Goal: Task Accomplishment & Management: Use online tool/utility

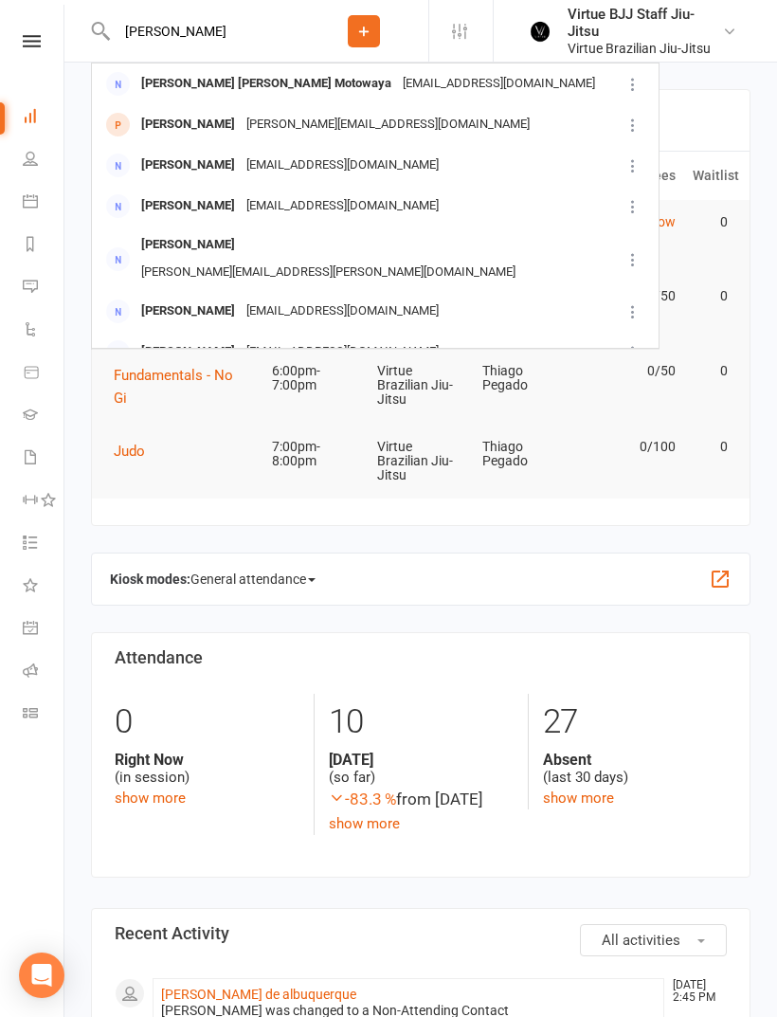
type input "Sally"
click at [408, 133] on div "William Stanton sally.stanton0@gmail.com" at bounding box center [356, 124] width 527 height 39
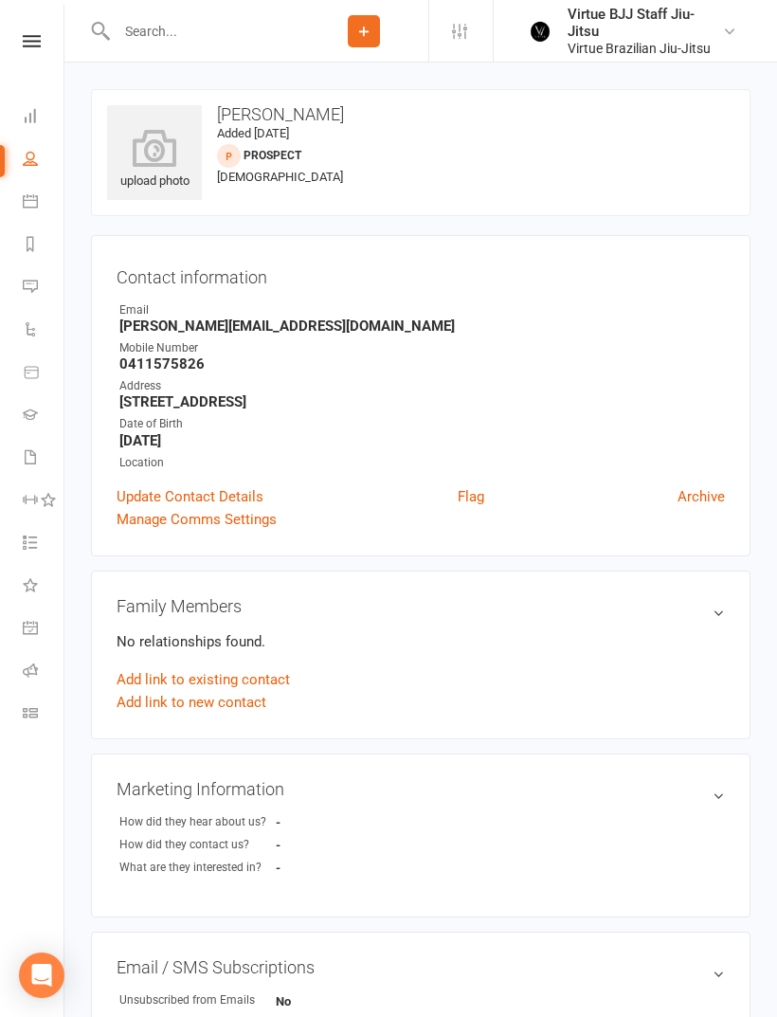
click at [53, 45] on link at bounding box center [31, 41] width 67 height 12
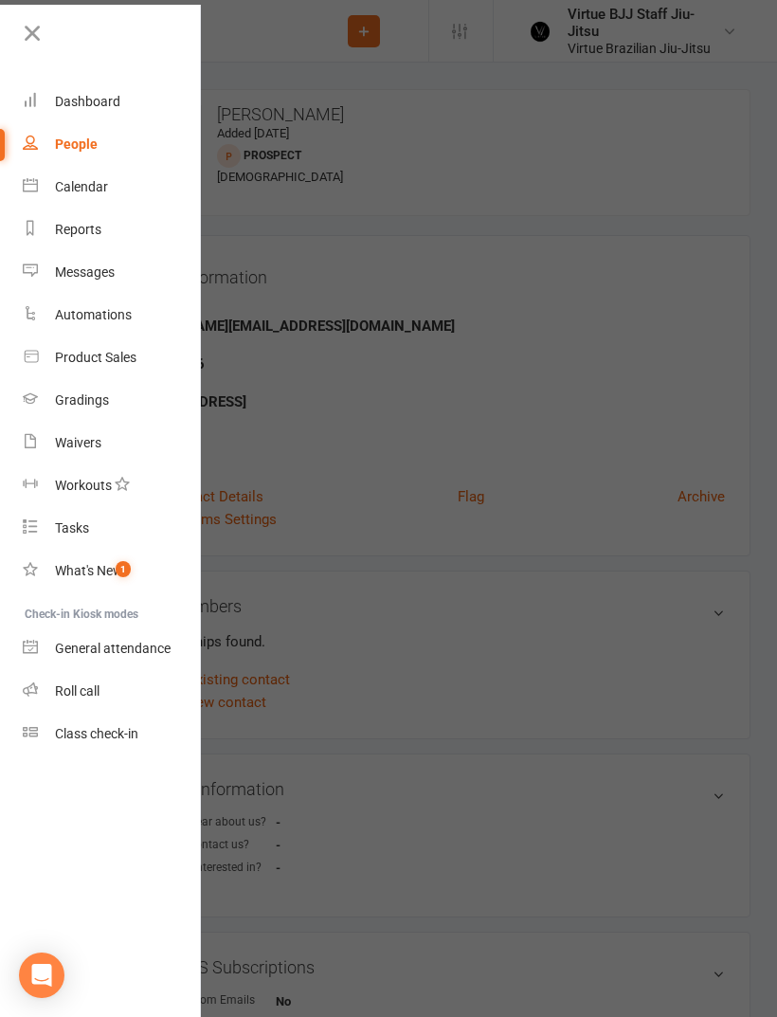
click at [57, 737] on div "Class check-in" at bounding box center [96, 733] width 83 height 15
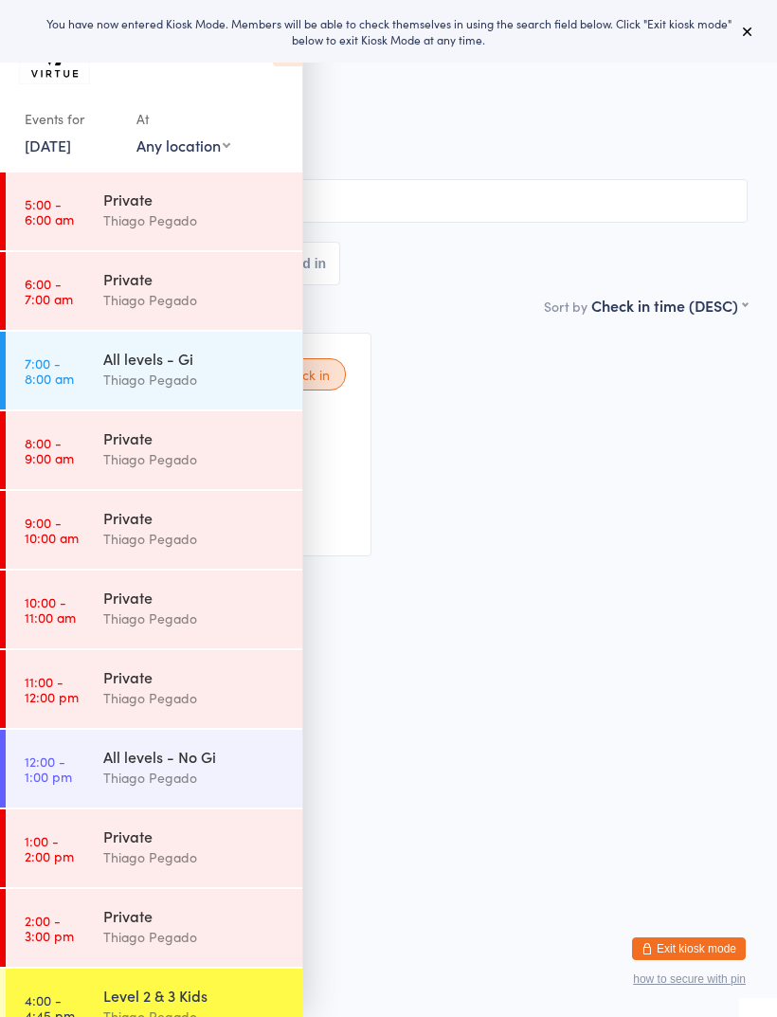
click at [751, 34] on icon at bounding box center [747, 31] width 15 height 15
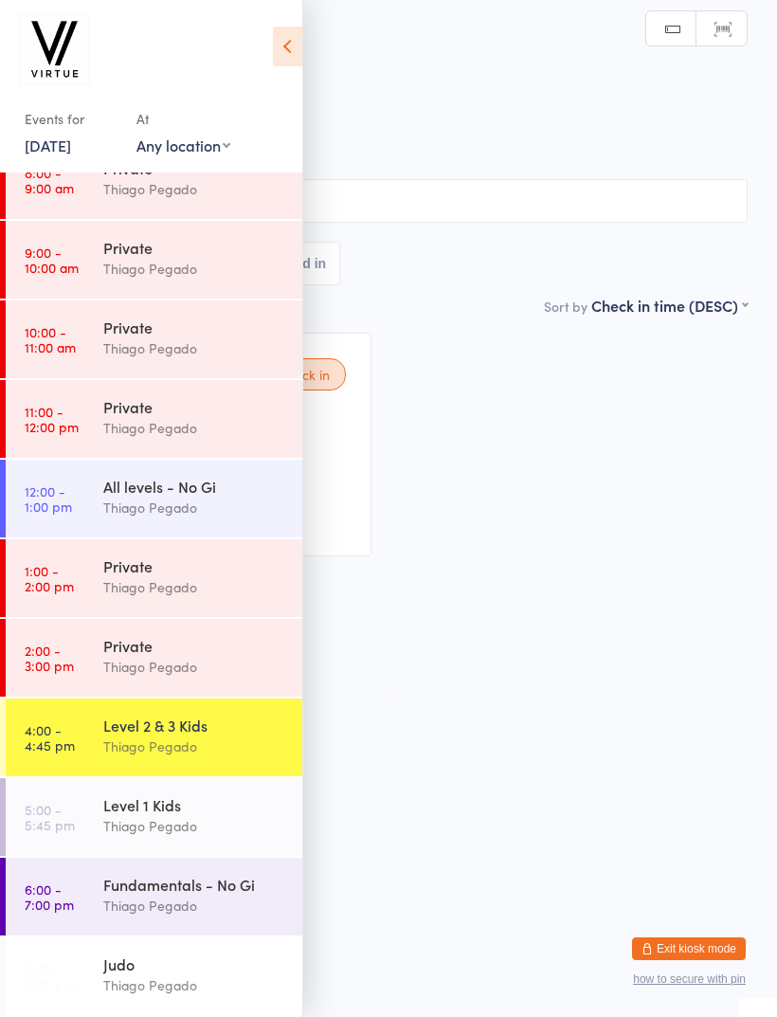
scroll to position [270, 0]
click at [114, 782] on div "Level 1 Kids Thiago Pegado" at bounding box center [202, 815] width 199 height 75
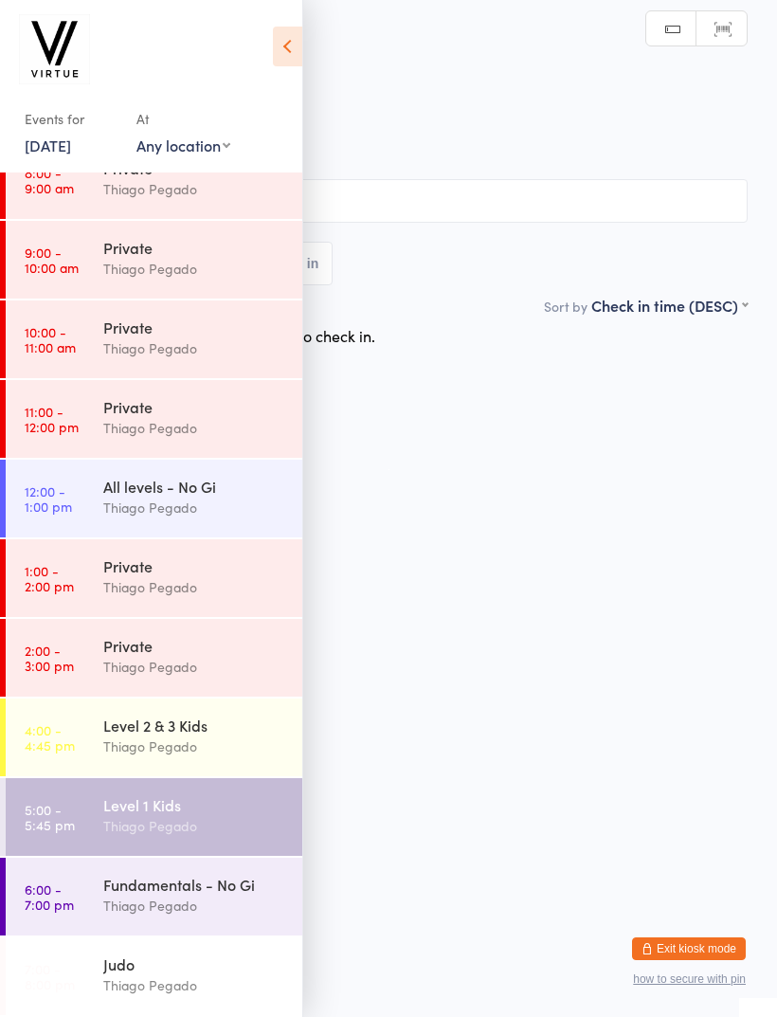
click at [53, 717] on link "4:00 - 4:45 pm Level 2 & 3 Kids Thiago Pegado" at bounding box center [154, 738] width 297 height 78
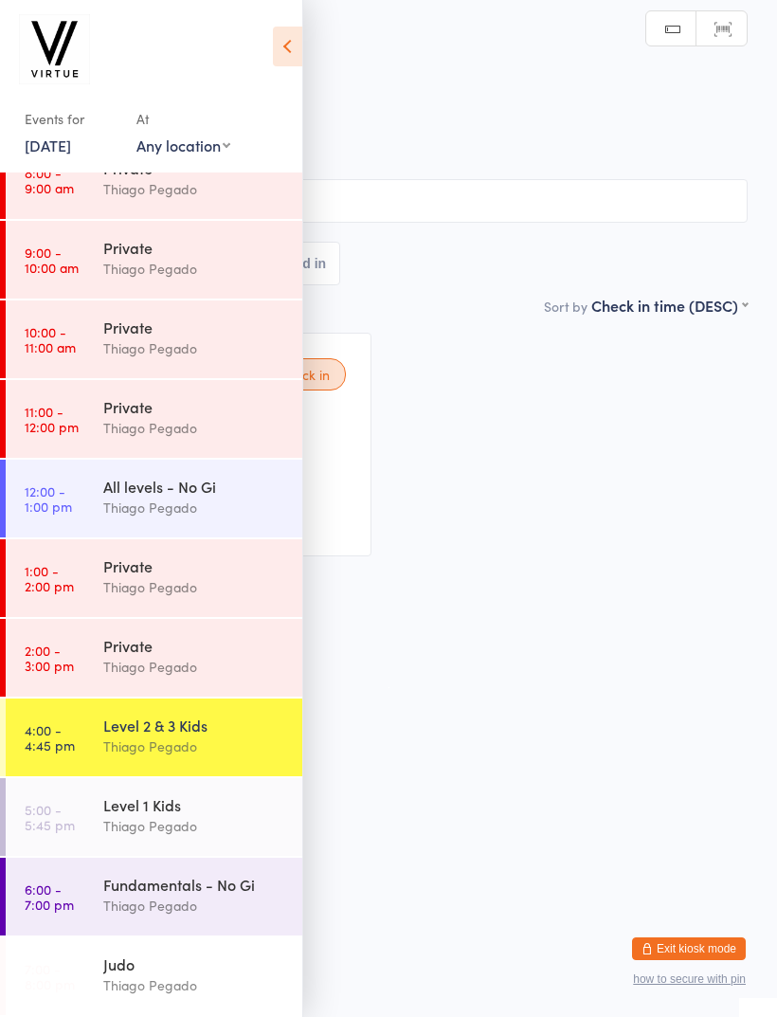
click at [280, 62] on icon at bounding box center [287, 47] width 29 height 40
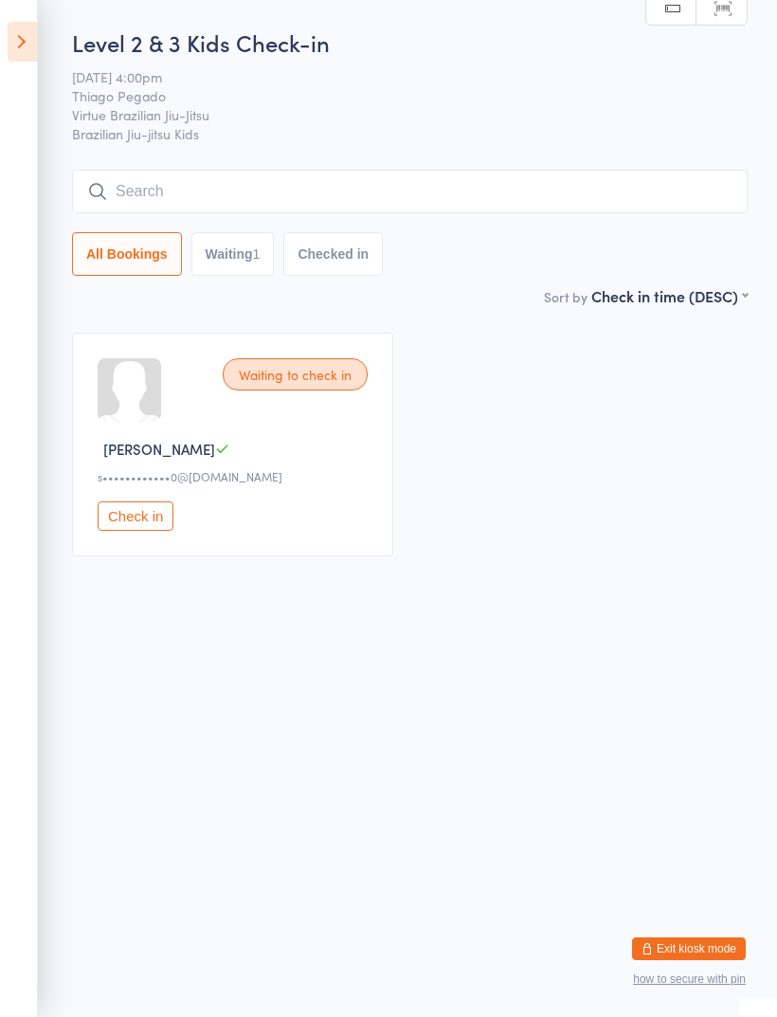
click at [123, 176] on input "search" at bounding box center [410, 192] width 676 height 44
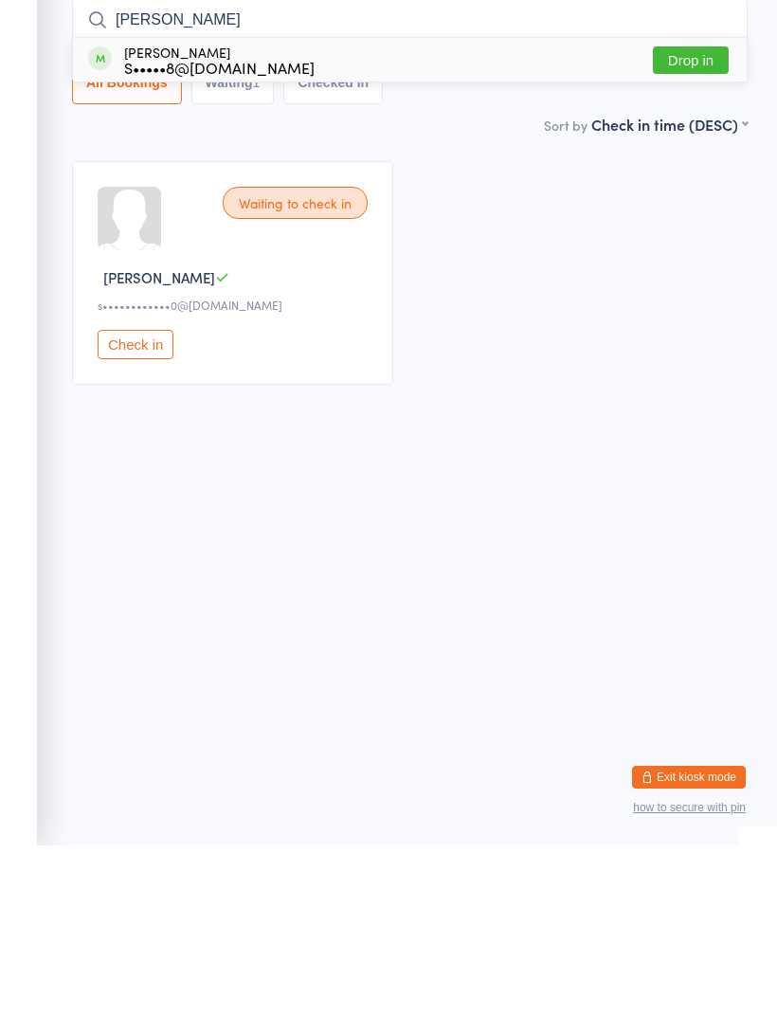
type input "Jay"
click at [113, 216] on div "Jay Bush S•••••8@hotmail.com" at bounding box center [201, 231] width 227 height 30
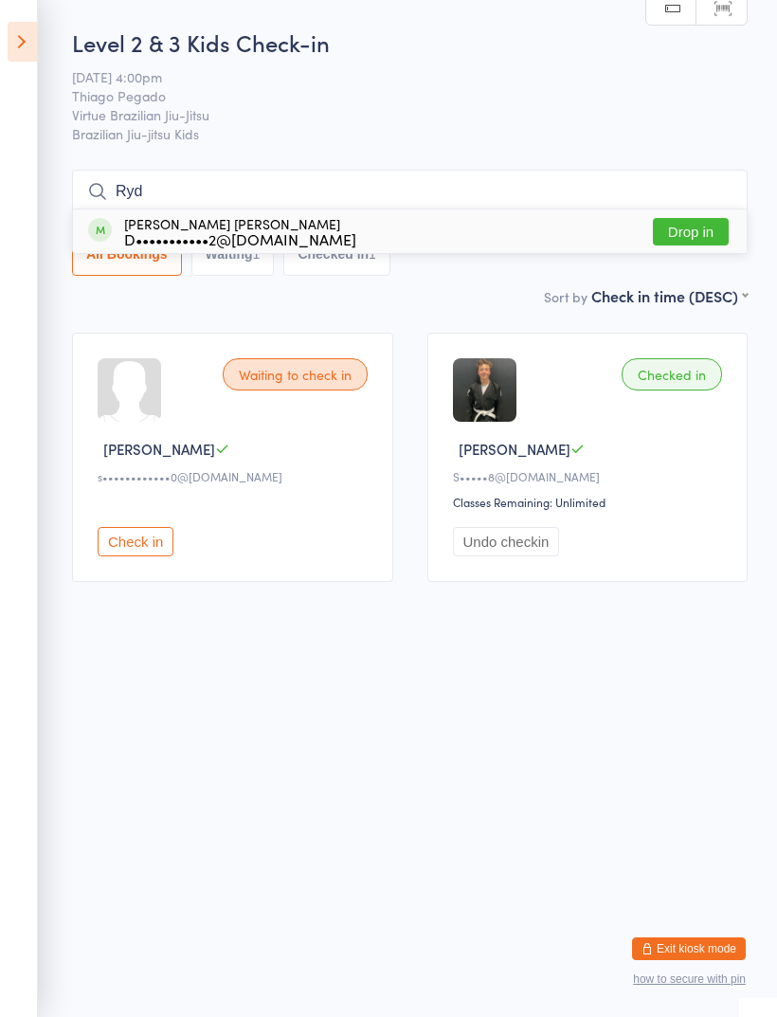
type input "Ryd"
click at [112, 226] on div "Ryder Broadhurst D•••••••••••2@gmail.com" at bounding box center [222, 231] width 268 height 30
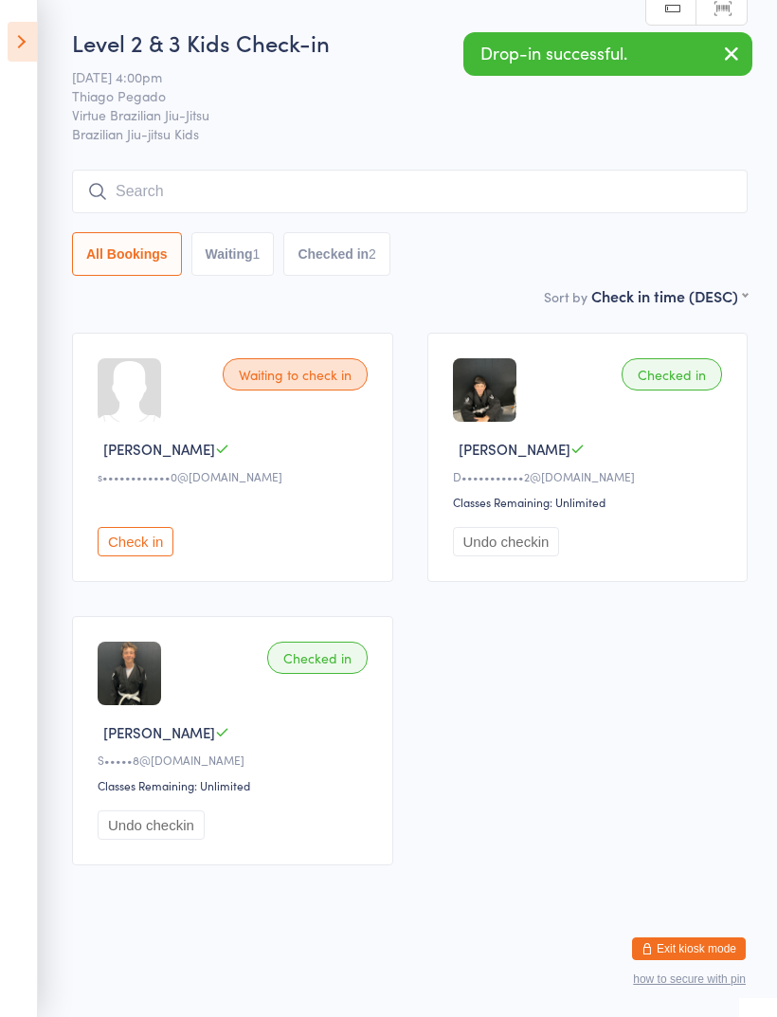
click at [125, 172] on input "search" at bounding box center [410, 192] width 676 height 44
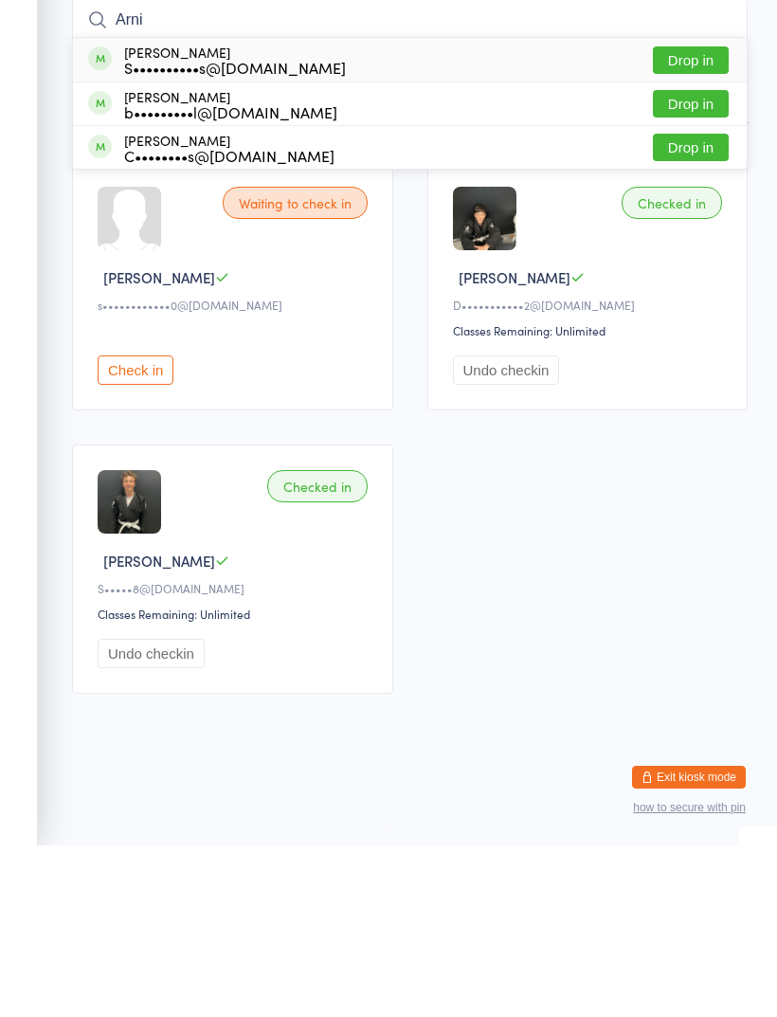
type input "Arni"
click at [111, 218] on span at bounding box center [100, 230] width 24 height 24
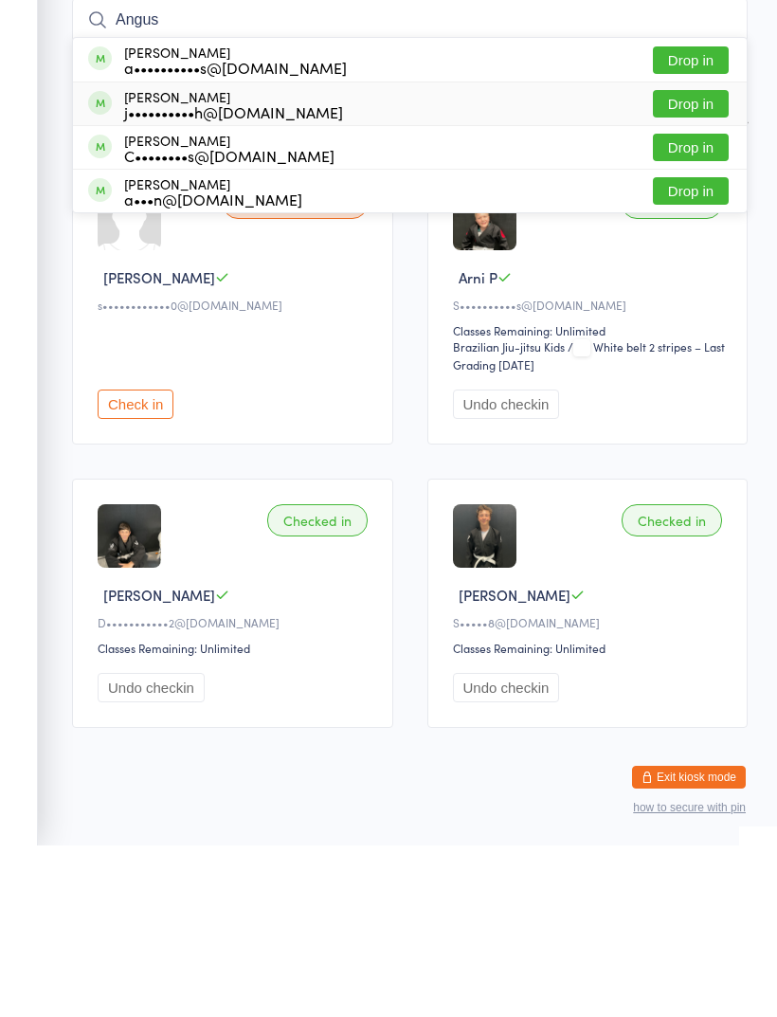
type input "Angus"
click at [134, 276] on div "j••••••••••h@[DOMAIN_NAME]" at bounding box center [233, 283] width 219 height 15
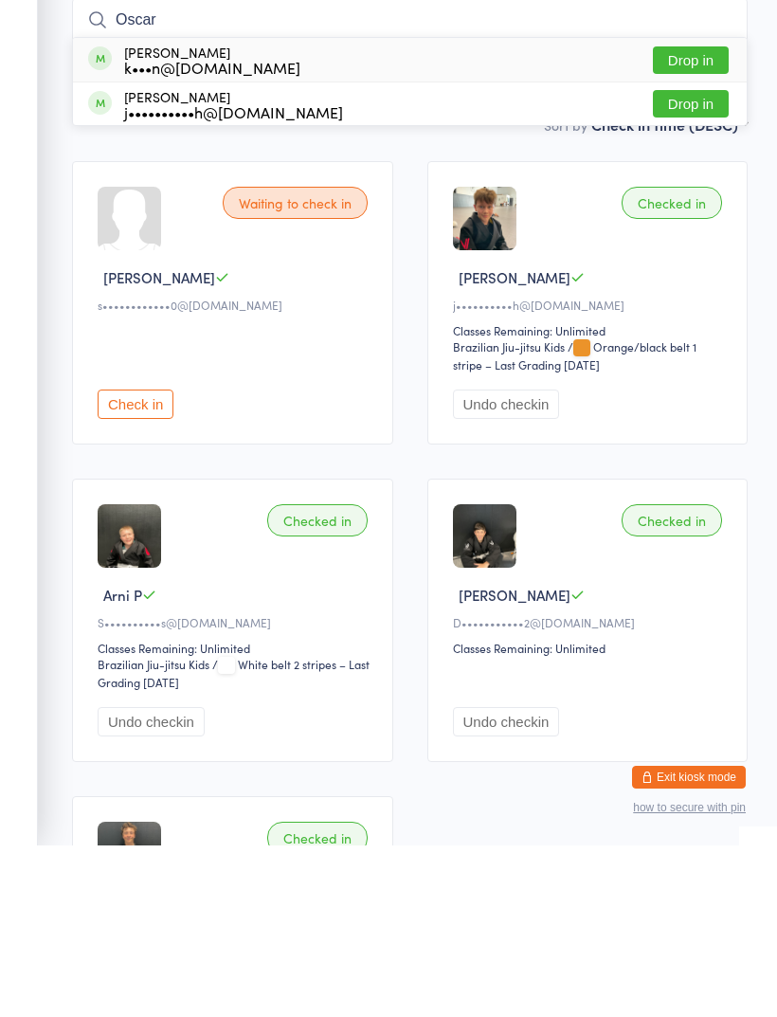
scroll to position [172, 0]
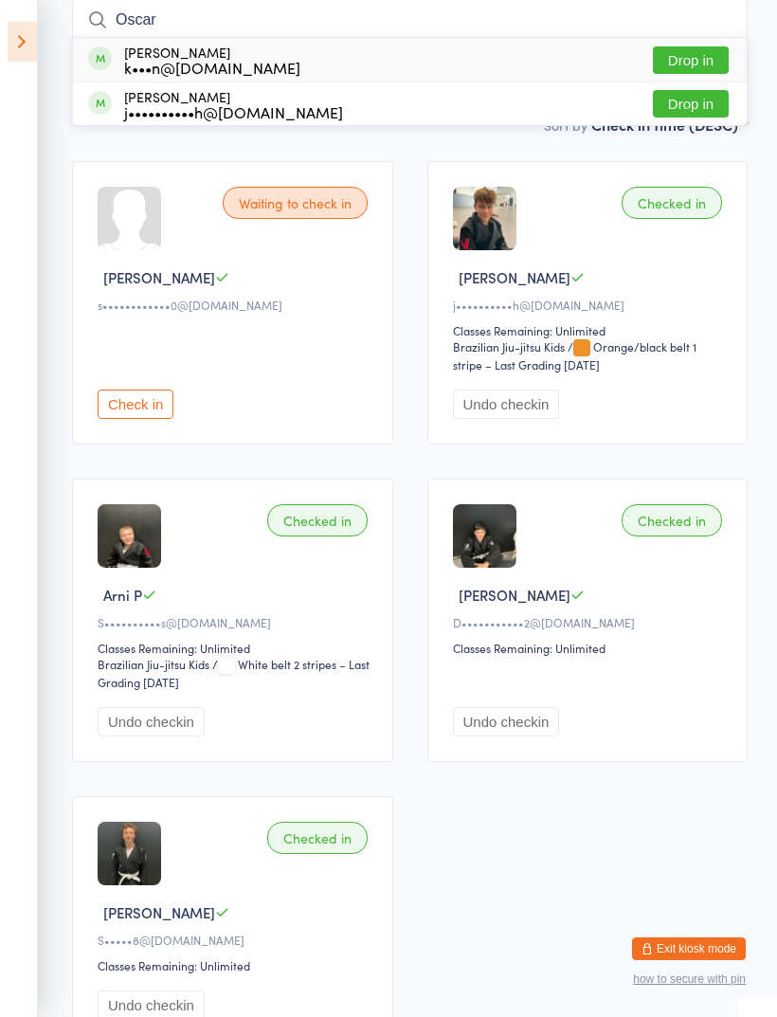
type input "Oscar"
click at [123, 112] on div "Oscar Mcculloch j••••••••••h@gmail.com" at bounding box center [215, 104] width 255 height 30
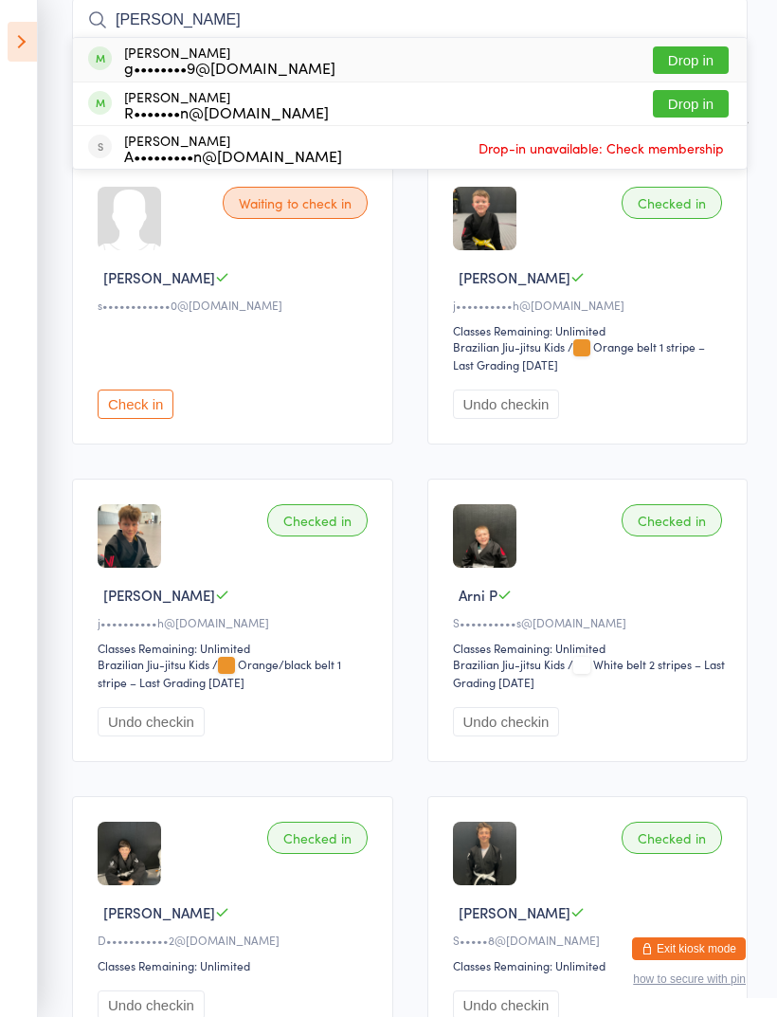
type input "[PERSON_NAME]"
click at [123, 55] on div "Henry Gwilliam g••••••••9@hotmail.com" at bounding box center [211, 60] width 247 height 30
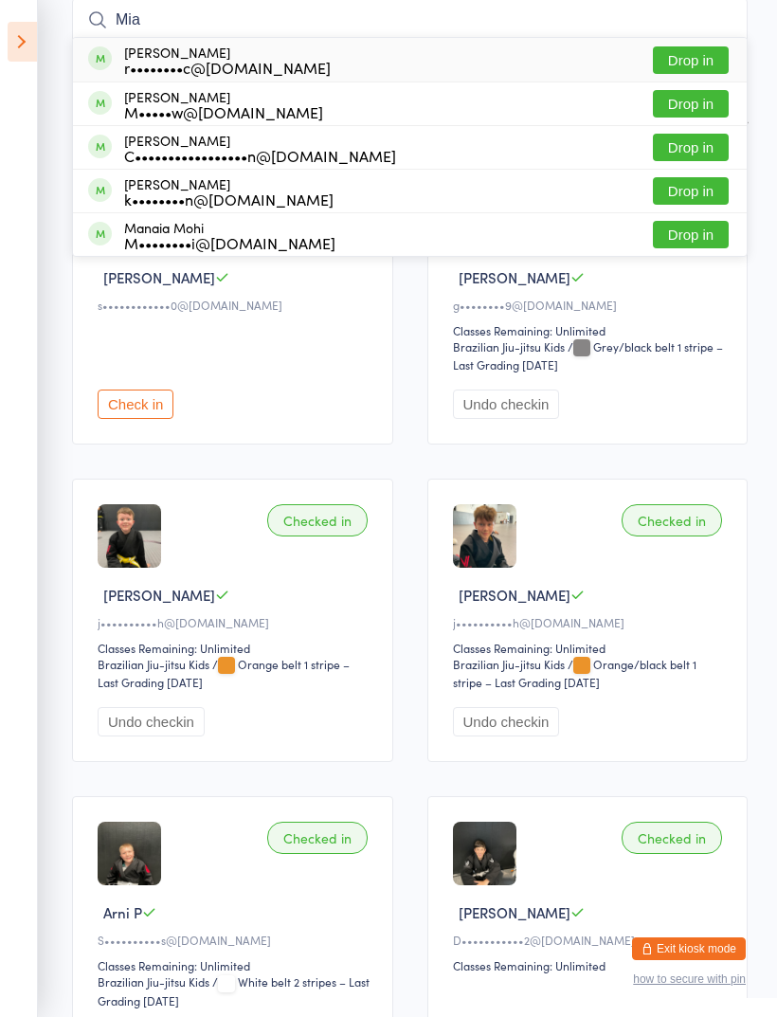
type input "Mia"
click at [150, 196] on div "k••••••••n@[DOMAIN_NAME]" at bounding box center [228, 198] width 209 height 15
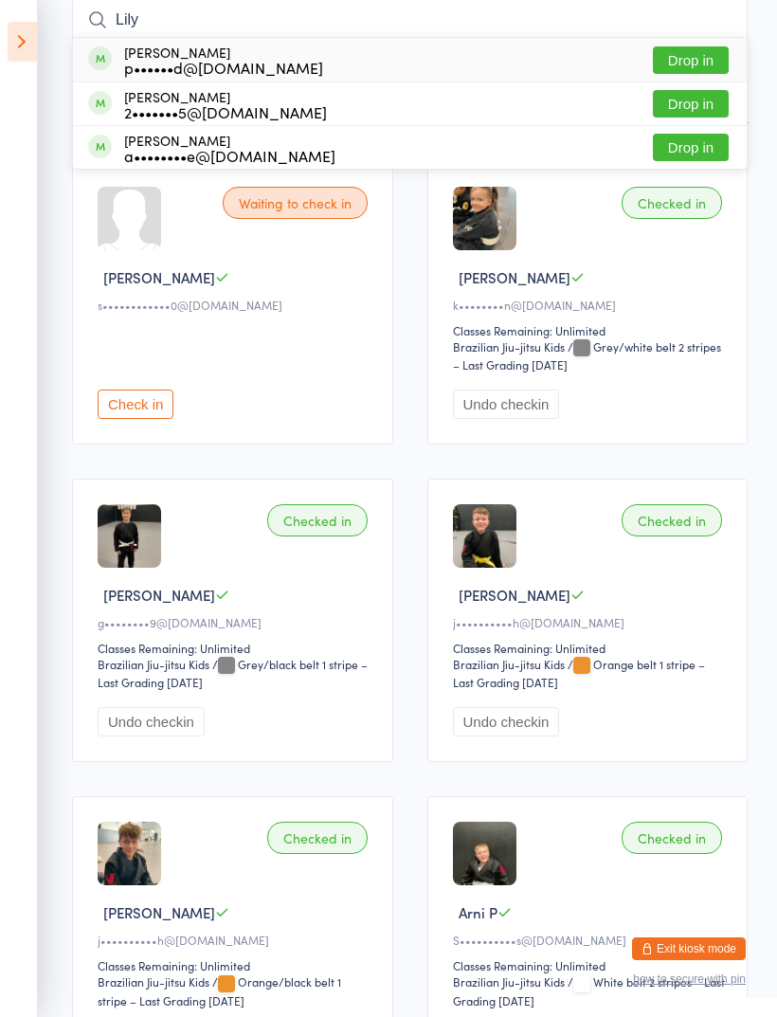
type input "Lily"
click at [103, 59] on span at bounding box center [100, 58] width 24 height 24
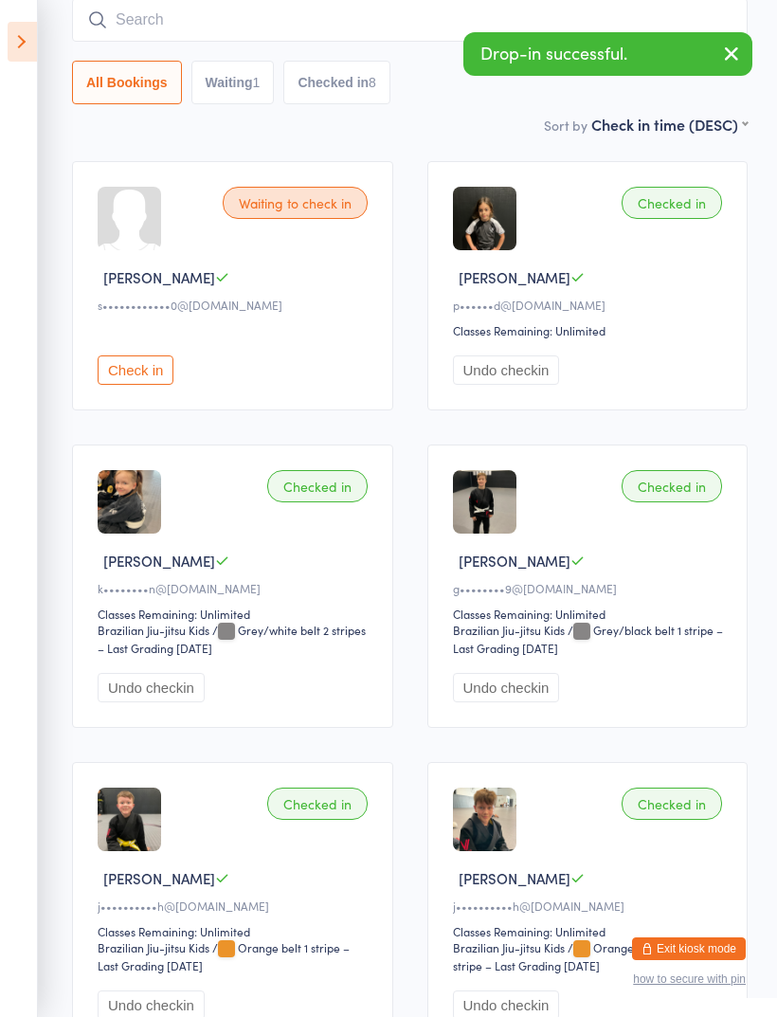
click at [148, 41] on input "search" at bounding box center [410, 20] width 676 height 44
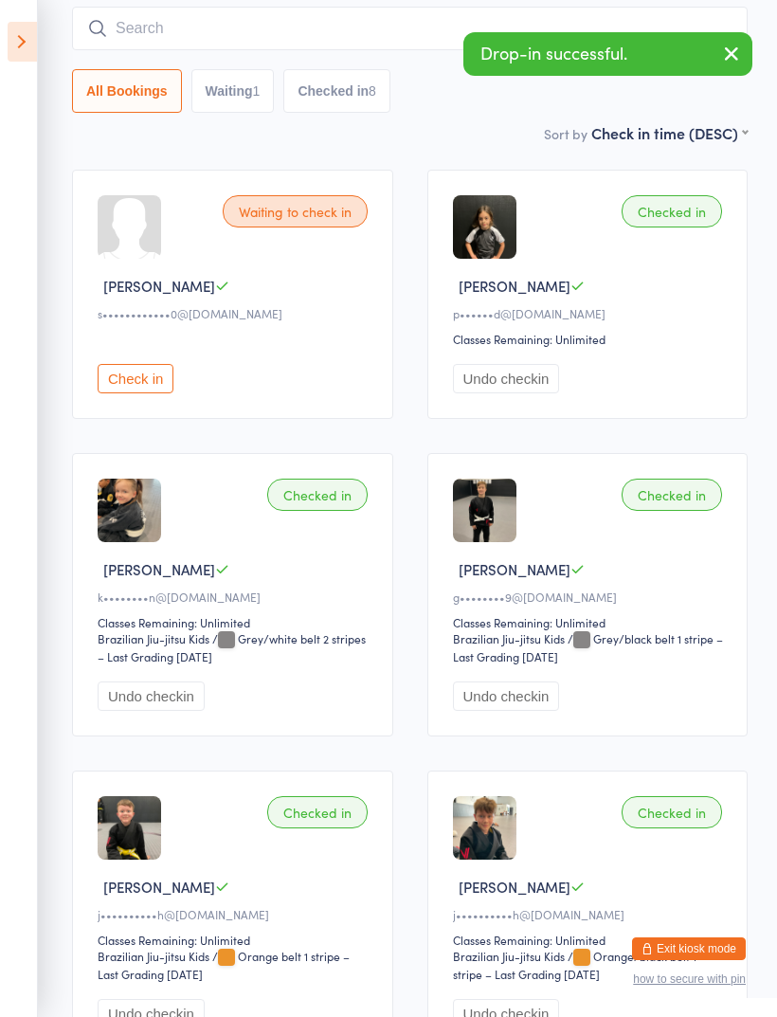
scroll to position [159, 0]
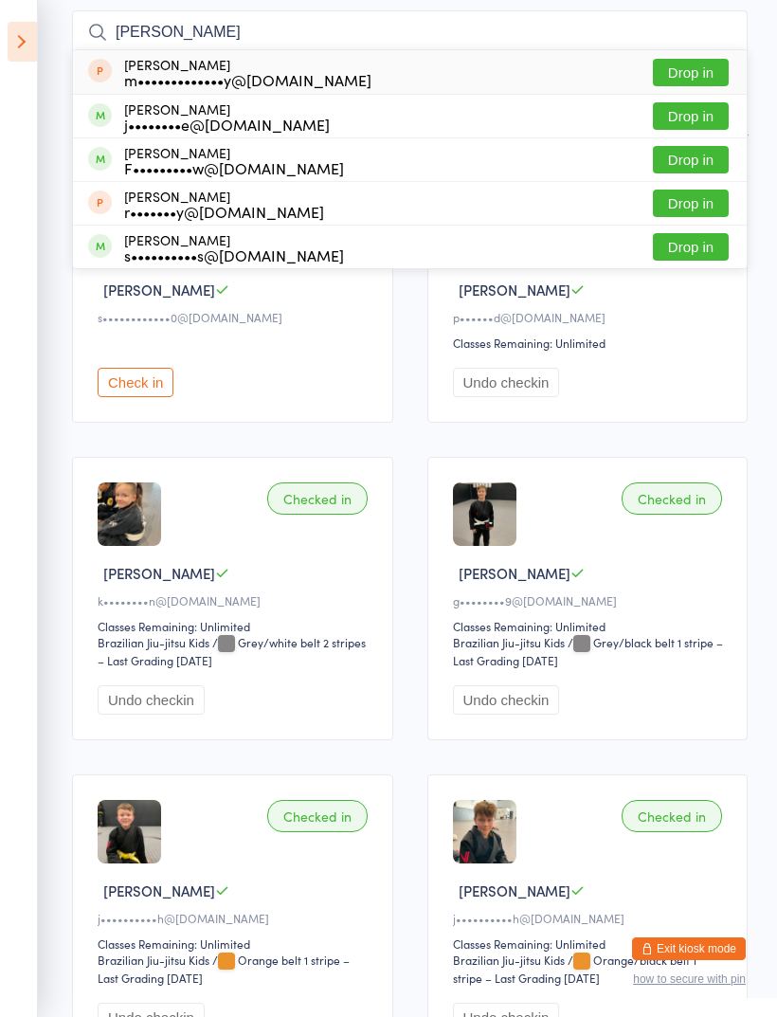
type input "Leo"
click at [130, 160] on div "F•••••••••w@[DOMAIN_NAME]" at bounding box center [234, 167] width 220 height 15
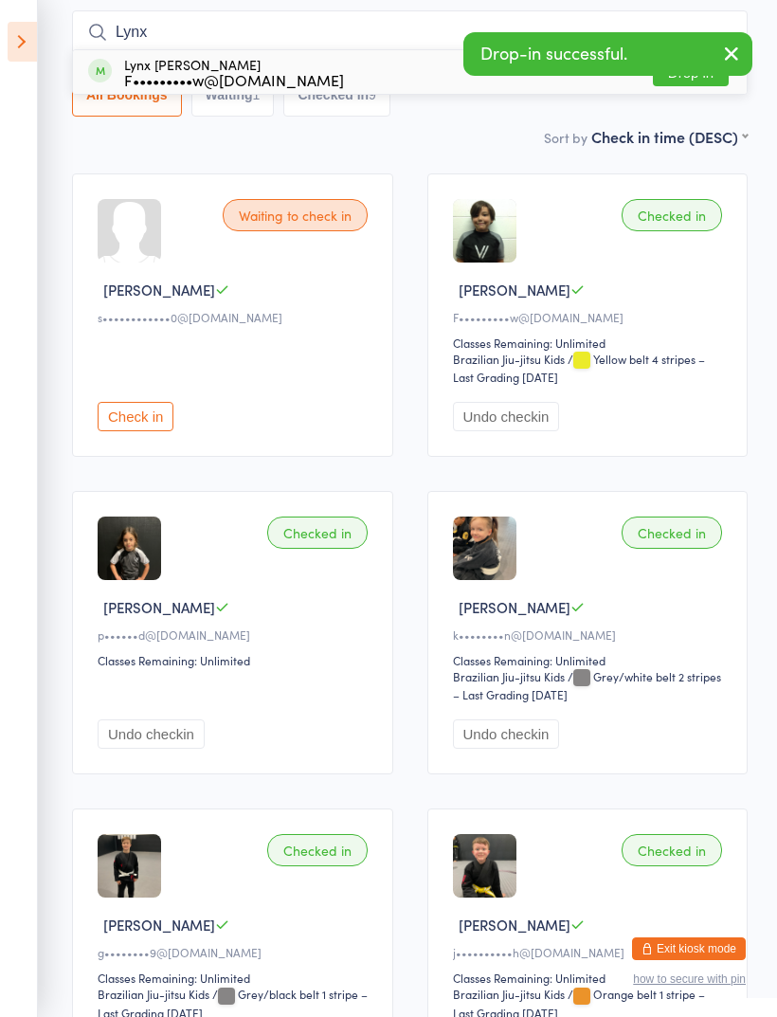
type input "Lynx"
click at [118, 80] on div "Lynx Cresswell F•••••••••w@yahoo.com.au" at bounding box center [216, 72] width 256 height 30
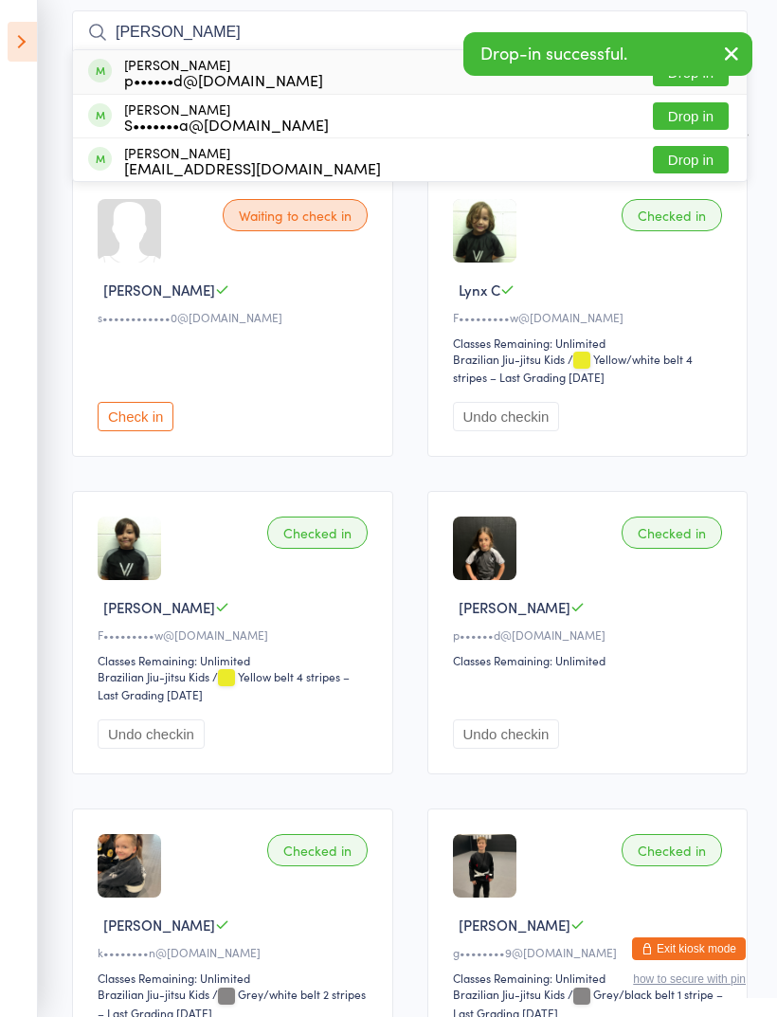
type input "Sam"
click at [131, 68] on div "Sam Hoviatdoost p••••••d@yahoo.com" at bounding box center [223, 72] width 199 height 30
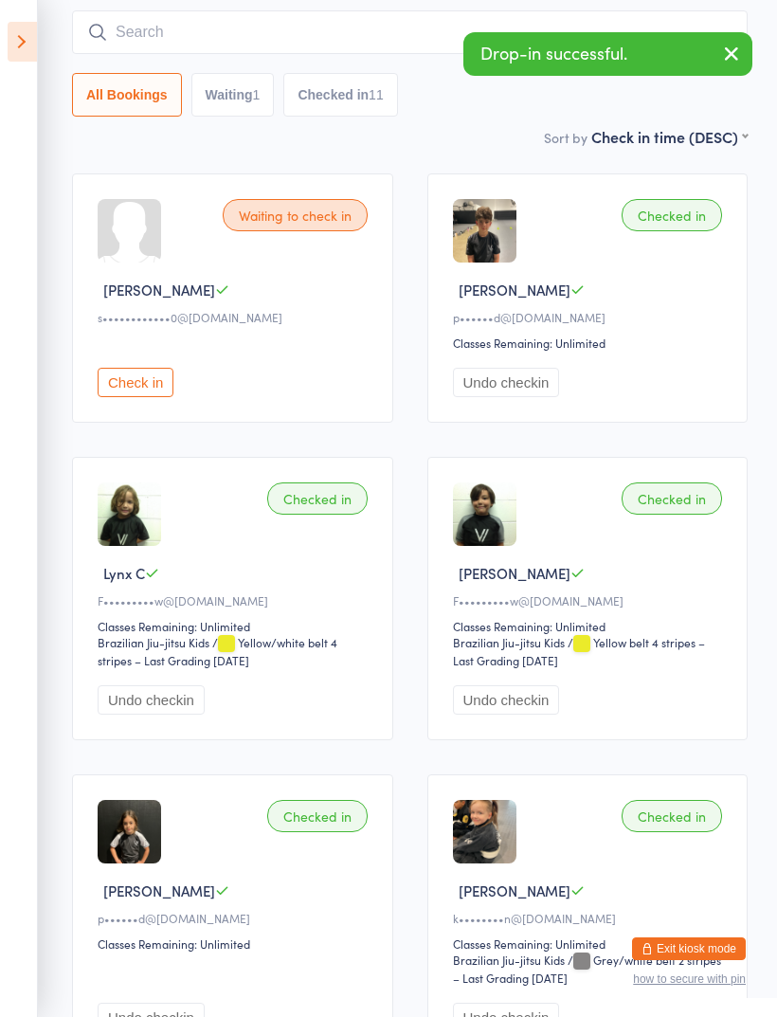
click at [421, 29] on input "search" at bounding box center [410, 32] width 676 height 44
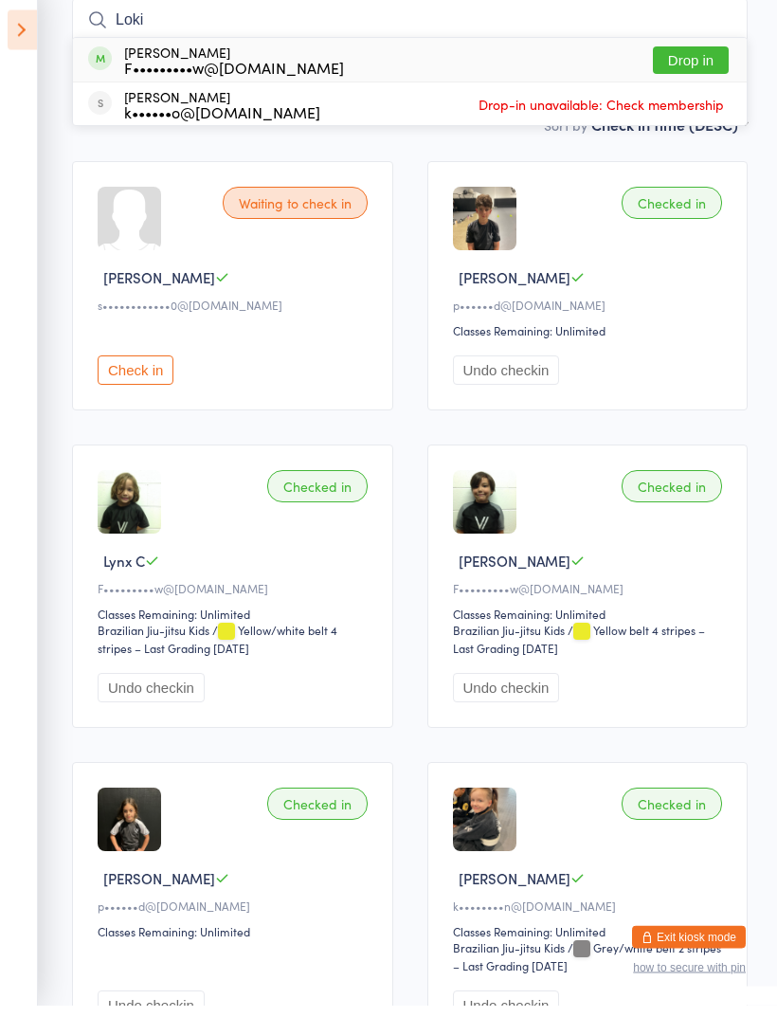
type input "Loki"
click at [97, 62] on span at bounding box center [100, 71] width 24 height 24
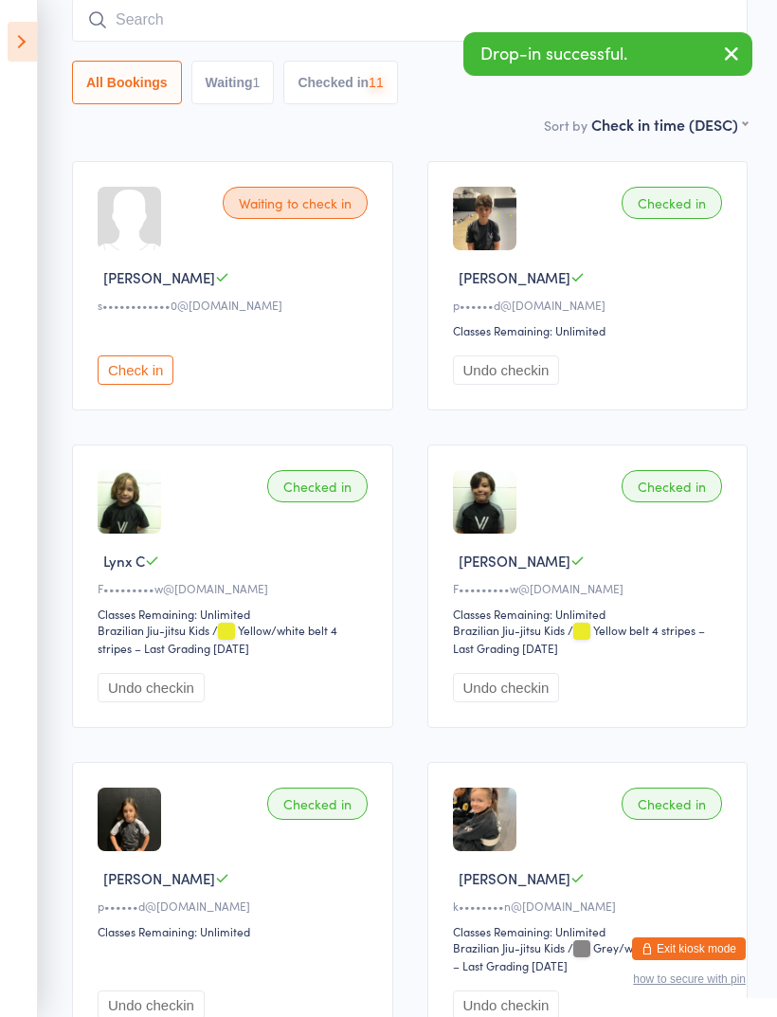
click at [148, 28] on input "search" at bounding box center [410, 20] width 676 height 44
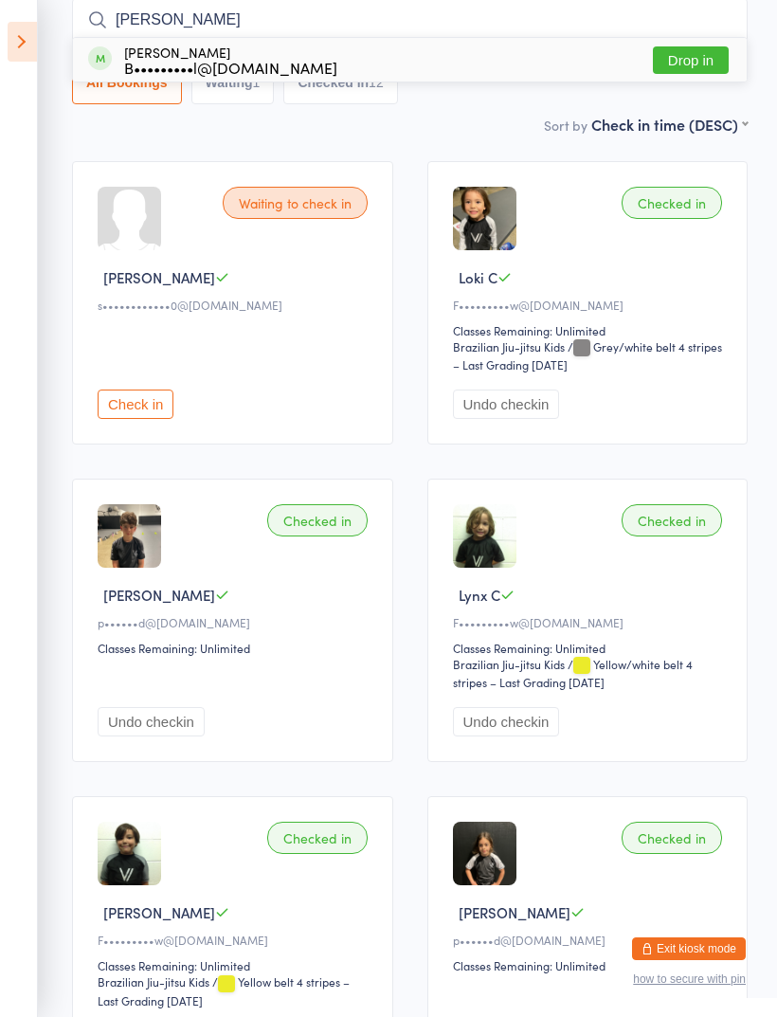
type input "[PERSON_NAME]"
click at [120, 61] on div "Pedro Silva Arnull B•••••••••l@gmail.com" at bounding box center [212, 60] width 249 height 30
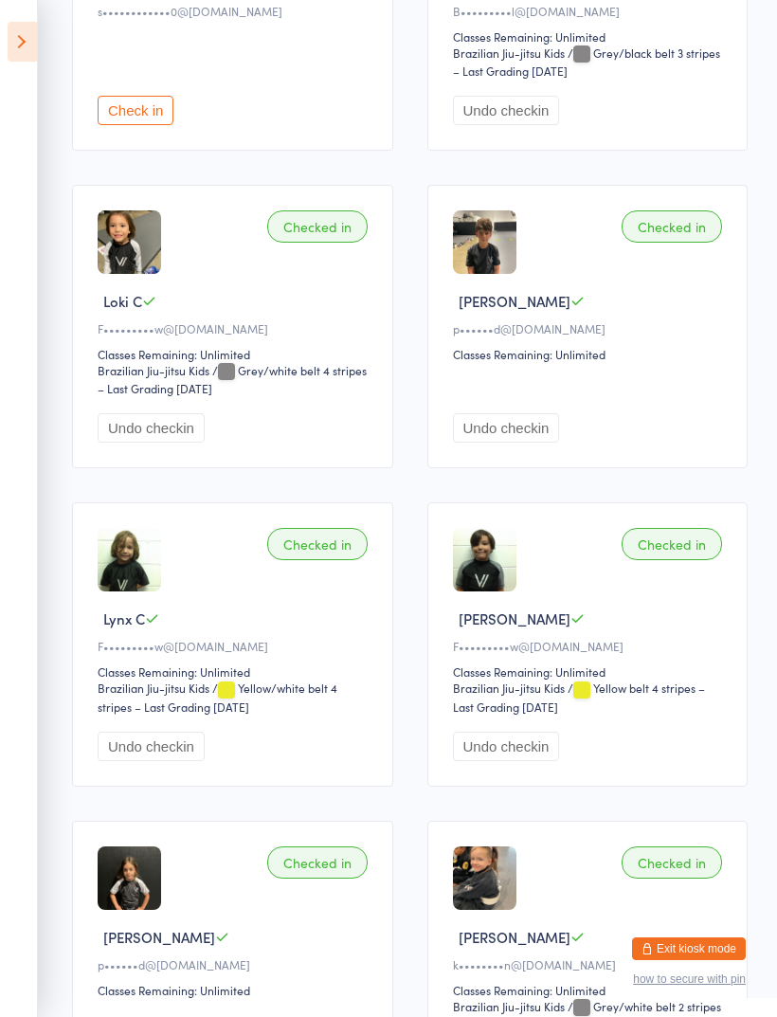
scroll to position [357, 0]
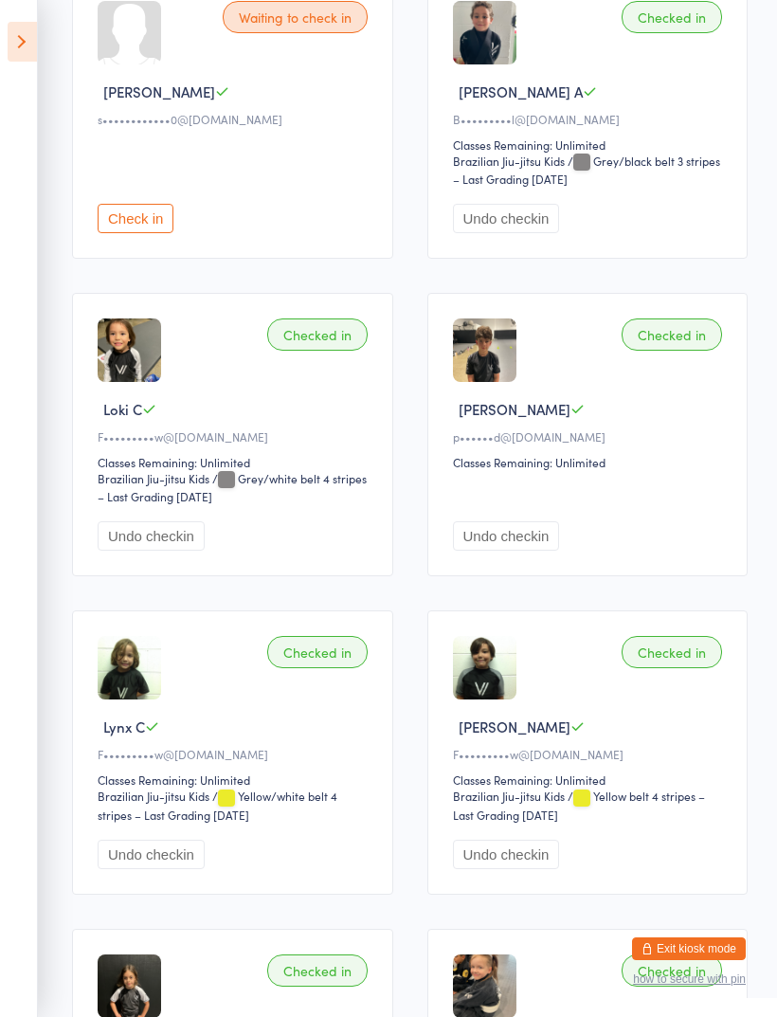
click at [703, 937] on button "Exit kiosk mode" at bounding box center [689, 948] width 114 height 23
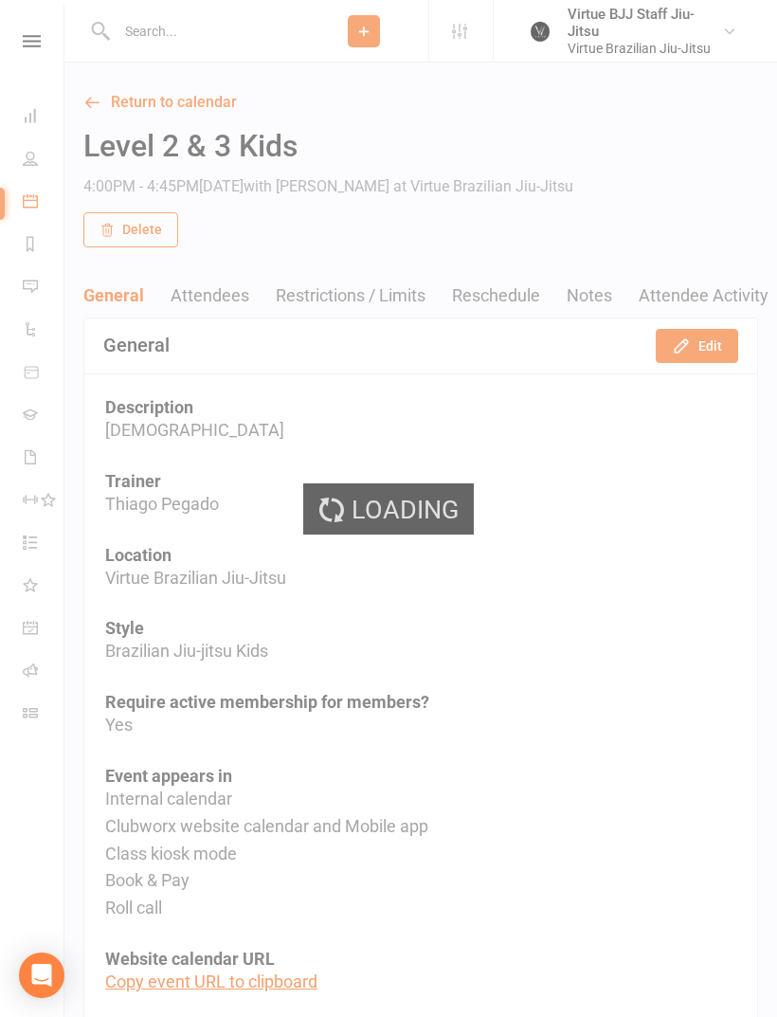
click at [27, 38] on div "Loading" at bounding box center [388, 508] width 777 height 1017
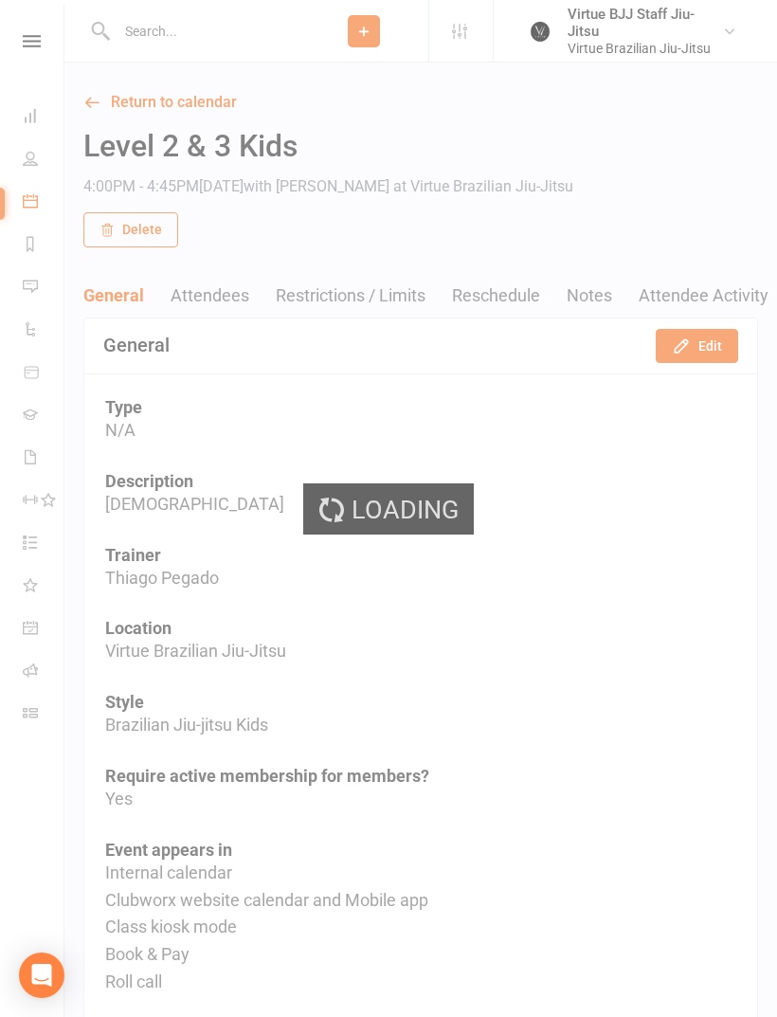
click at [43, 40] on div "Loading" at bounding box center [388, 508] width 777 height 1017
click at [18, 29] on div "Loading" at bounding box center [388, 508] width 777 height 1017
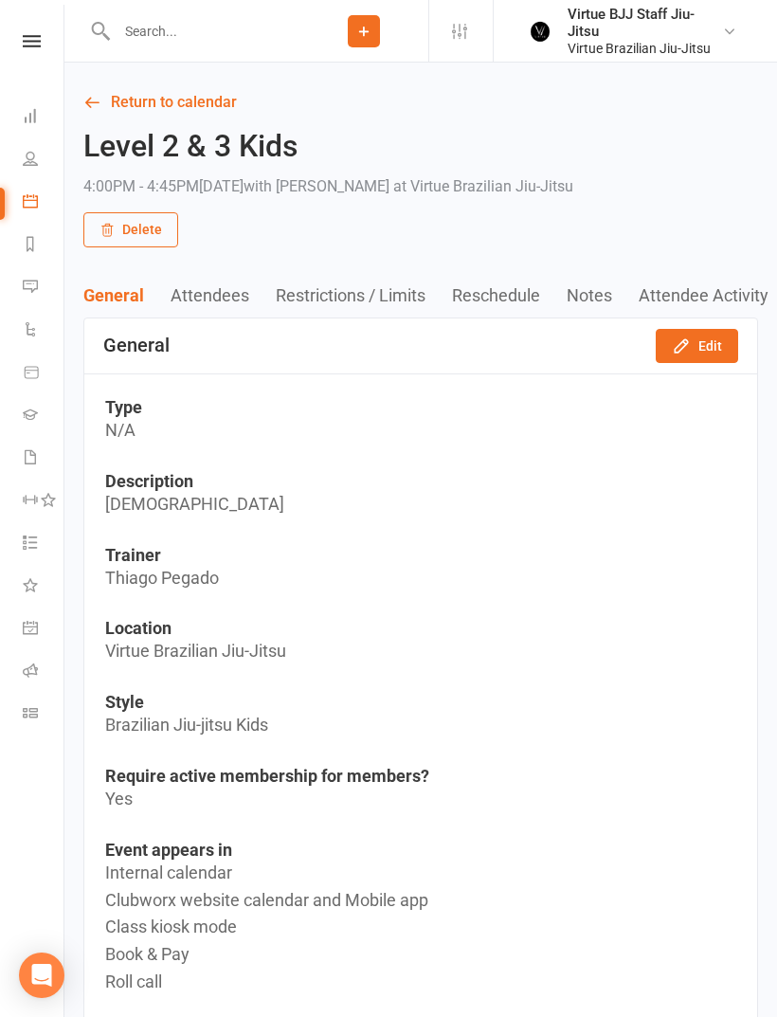
click at [42, 36] on link at bounding box center [31, 41] width 67 height 12
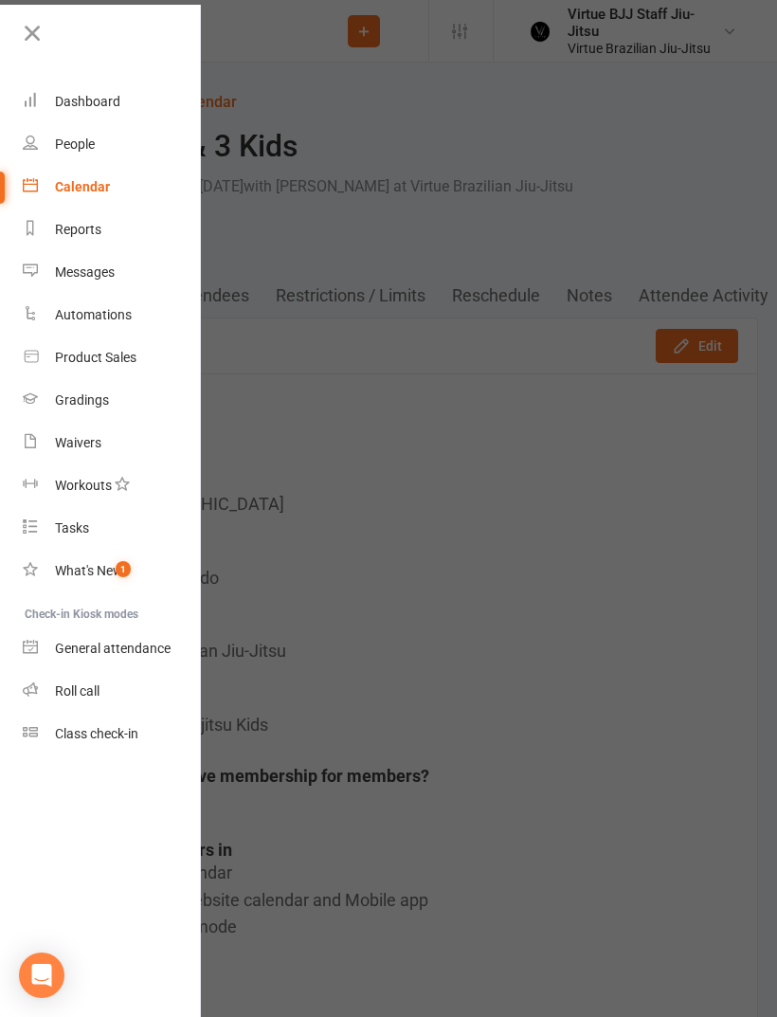
click at [640, 687] on div at bounding box center [388, 508] width 777 height 1017
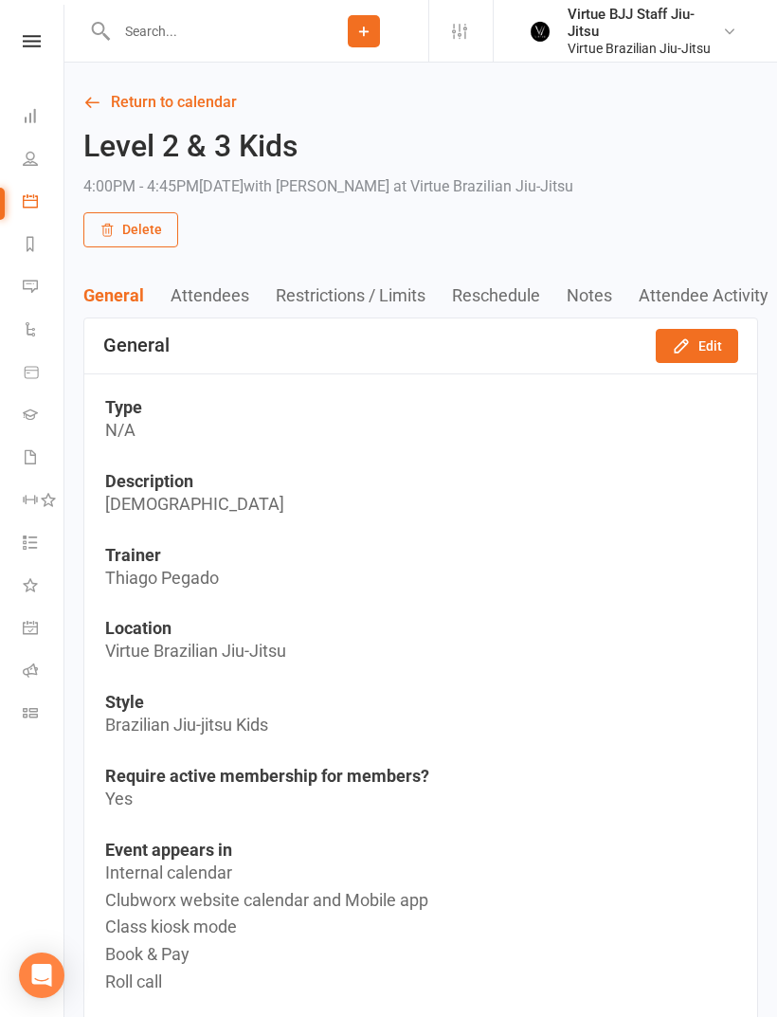
click at [172, 24] on input "text" at bounding box center [205, 31] width 189 height 27
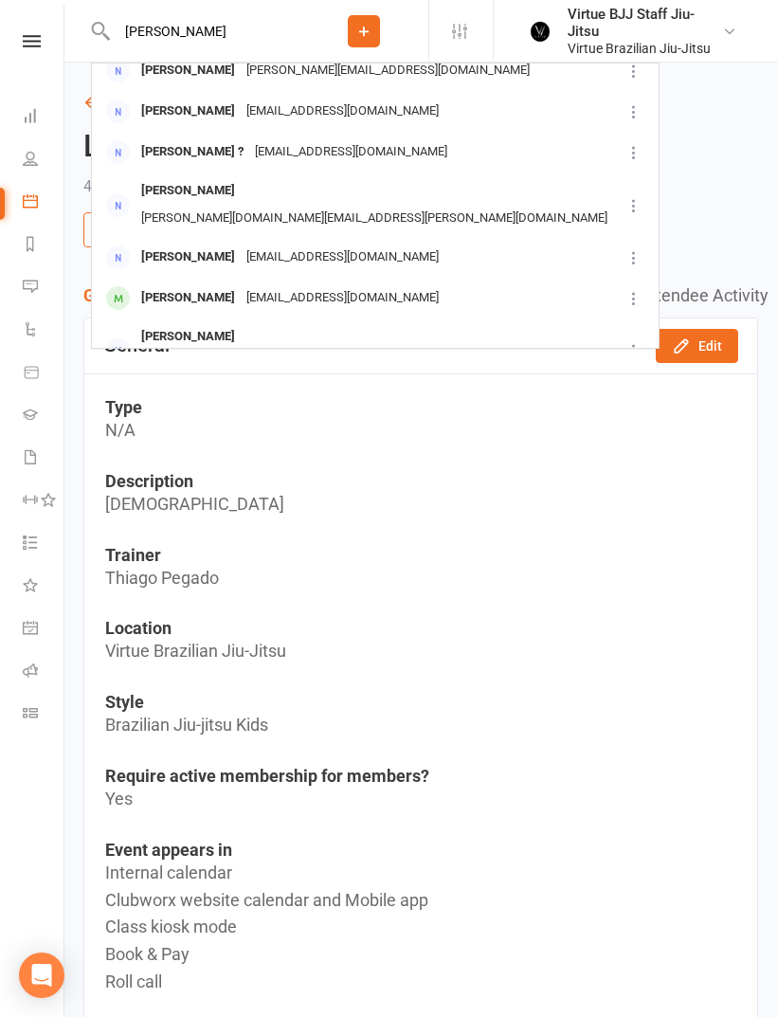
scroll to position [318, 0]
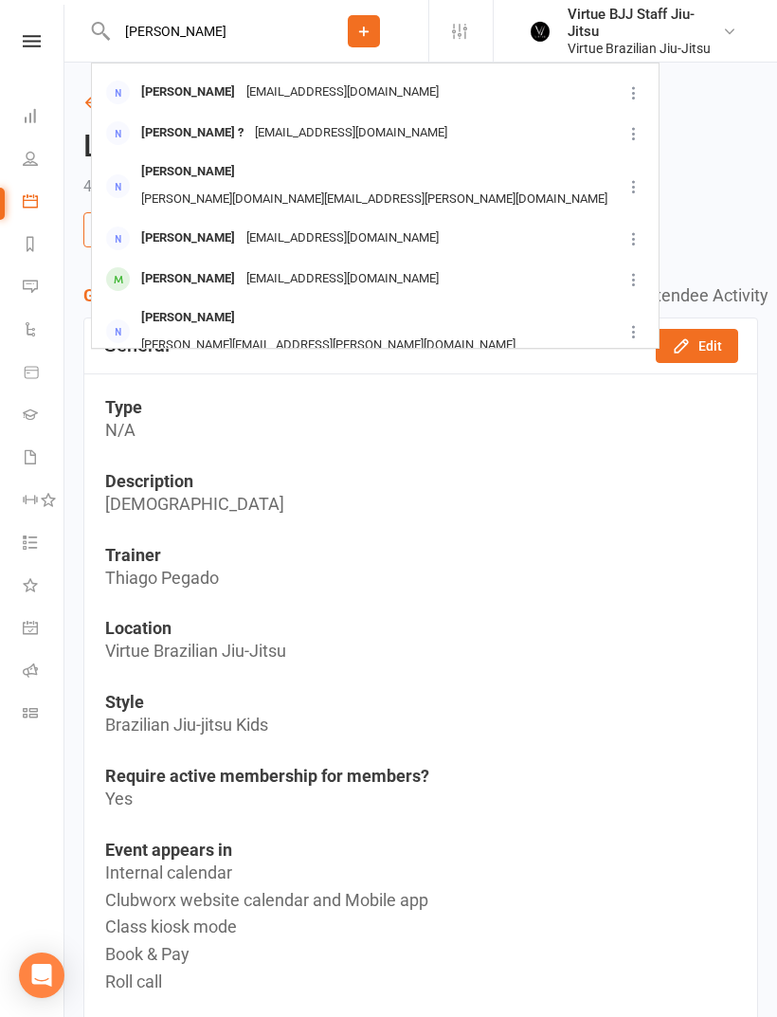
type input "Sam"
click at [164, 265] on div "Sam Hoviatdoost" at bounding box center [188, 278] width 105 height 27
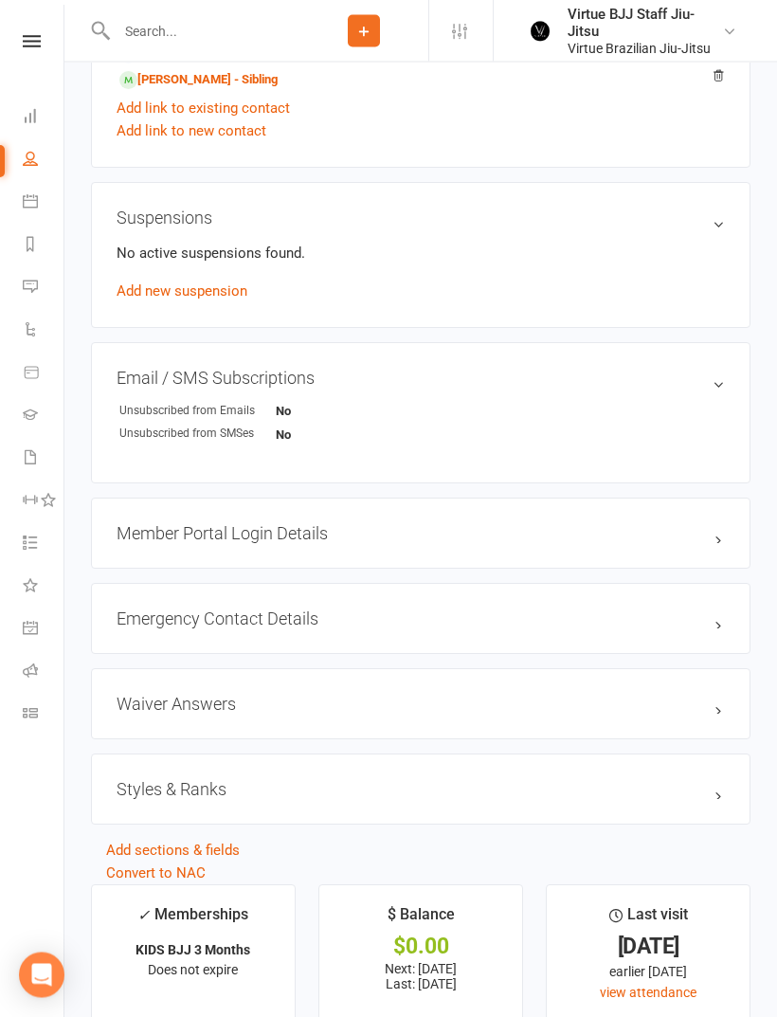
scroll to position [1097, 0]
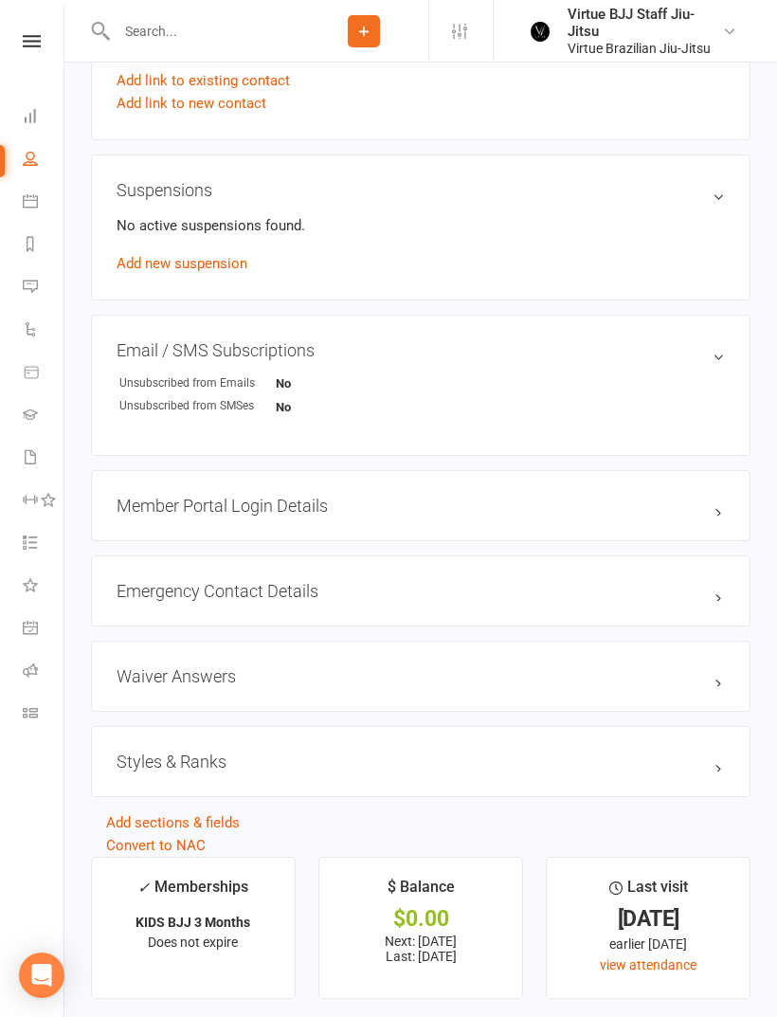
click at [734, 771] on div "Styles & Ranks" at bounding box center [421, 761] width 660 height 71
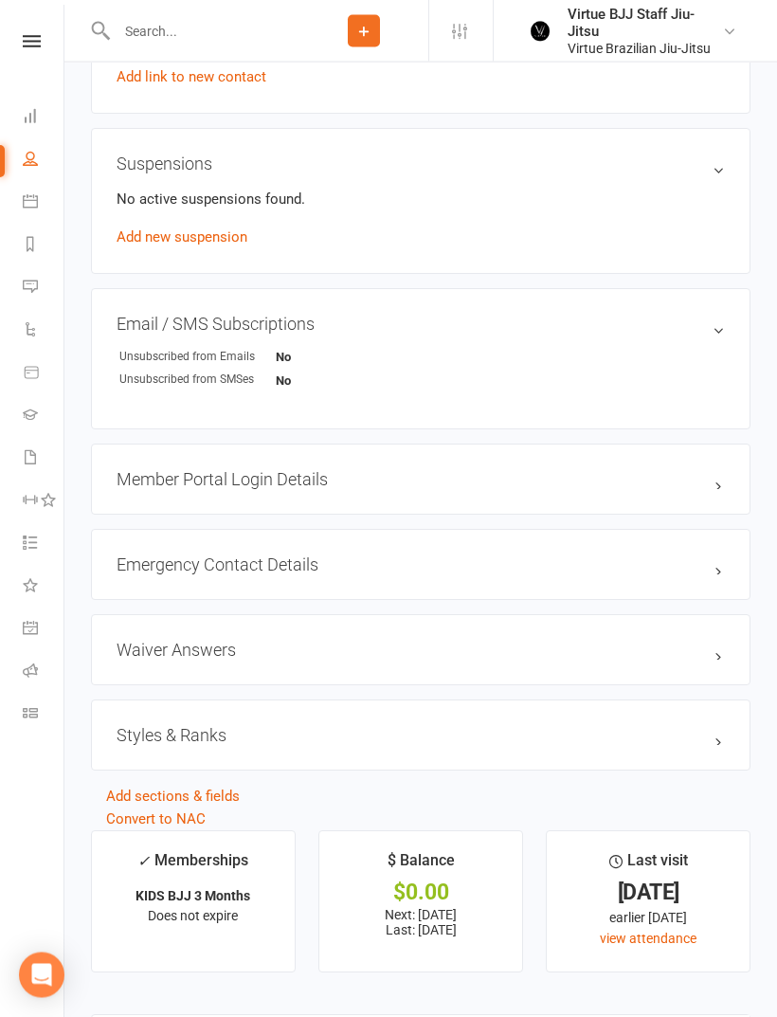
scroll to position [1130, 0]
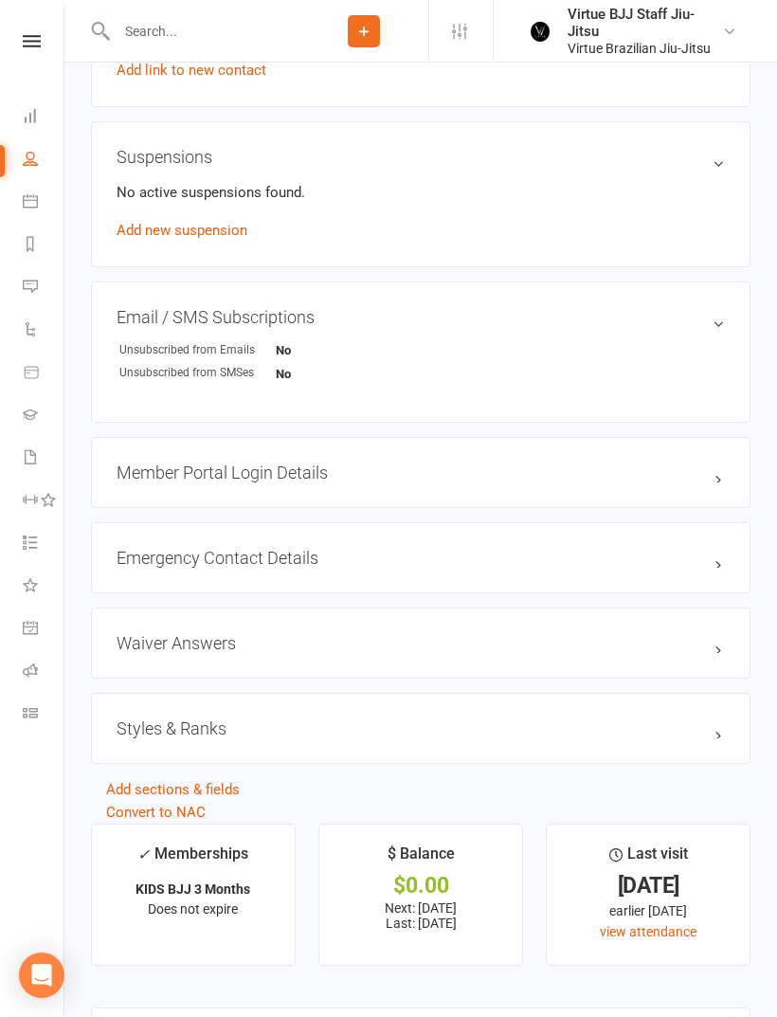
click at [717, 738] on h3 "Styles & Ranks" at bounding box center [421, 728] width 608 height 20
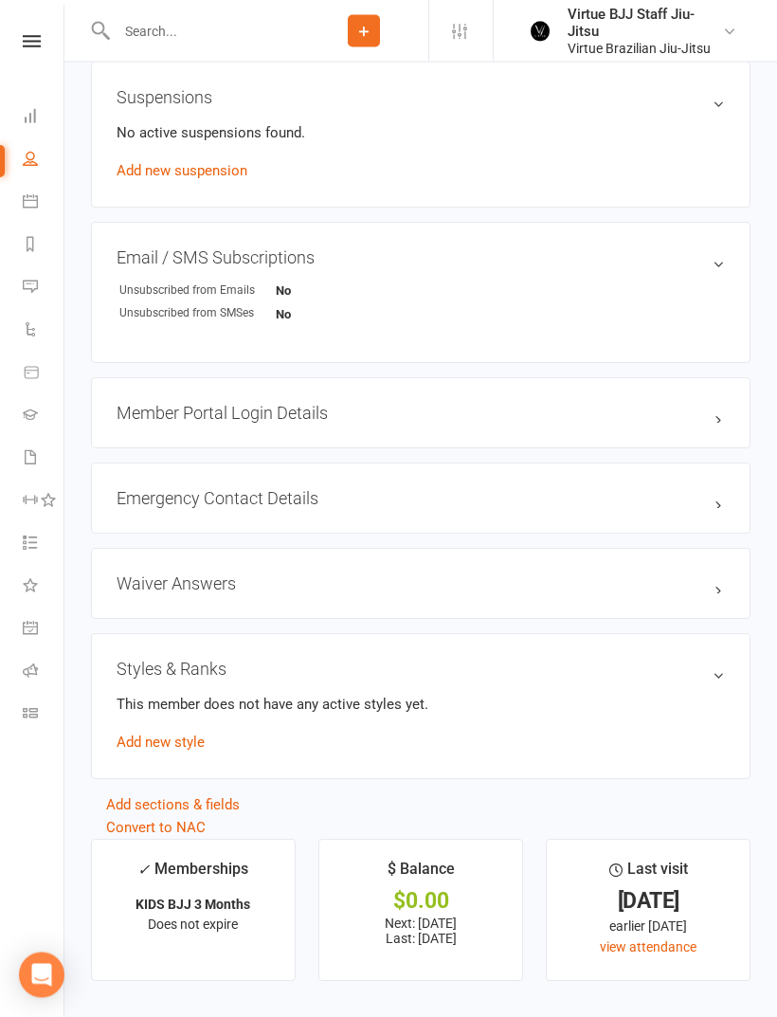
scroll to position [1189, 0]
click at [145, 737] on div "This member does not have any active styles yet. Add new style" at bounding box center [421, 724] width 608 height 61
click at [160, 752] on link "Add new style" at bounding box center [161, 743] width 88 height 17
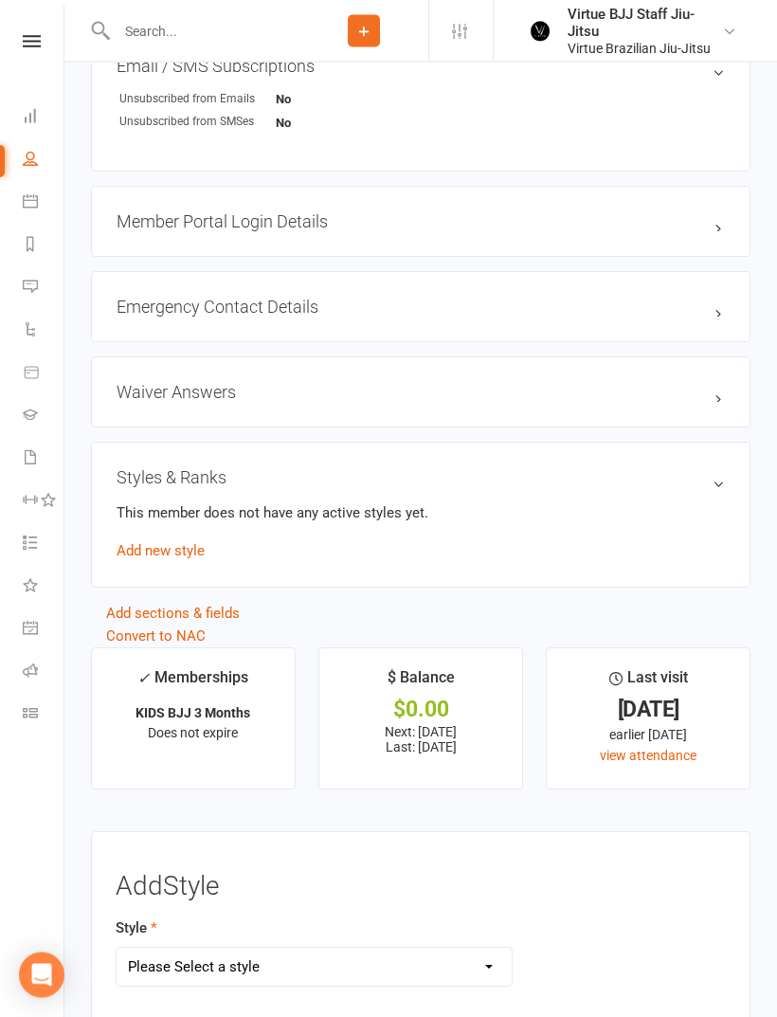
scroll to position [1390, 0]
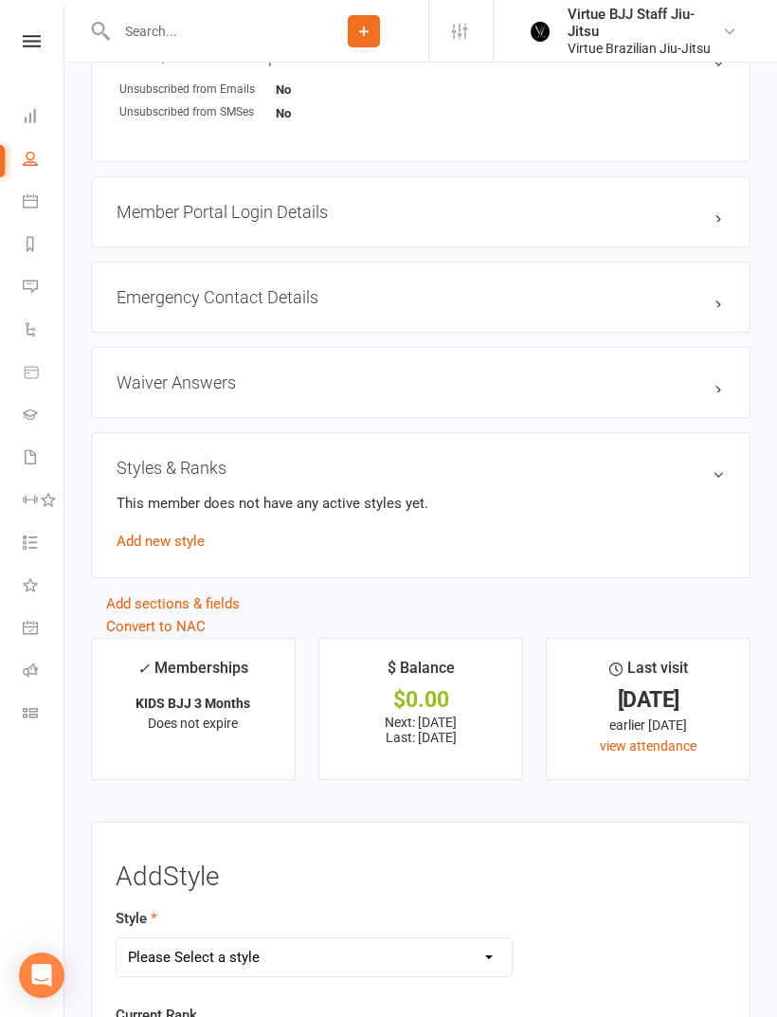
click at [150, 546] on link "Add new style" at bounding box center [161, 541] width 88 height 17
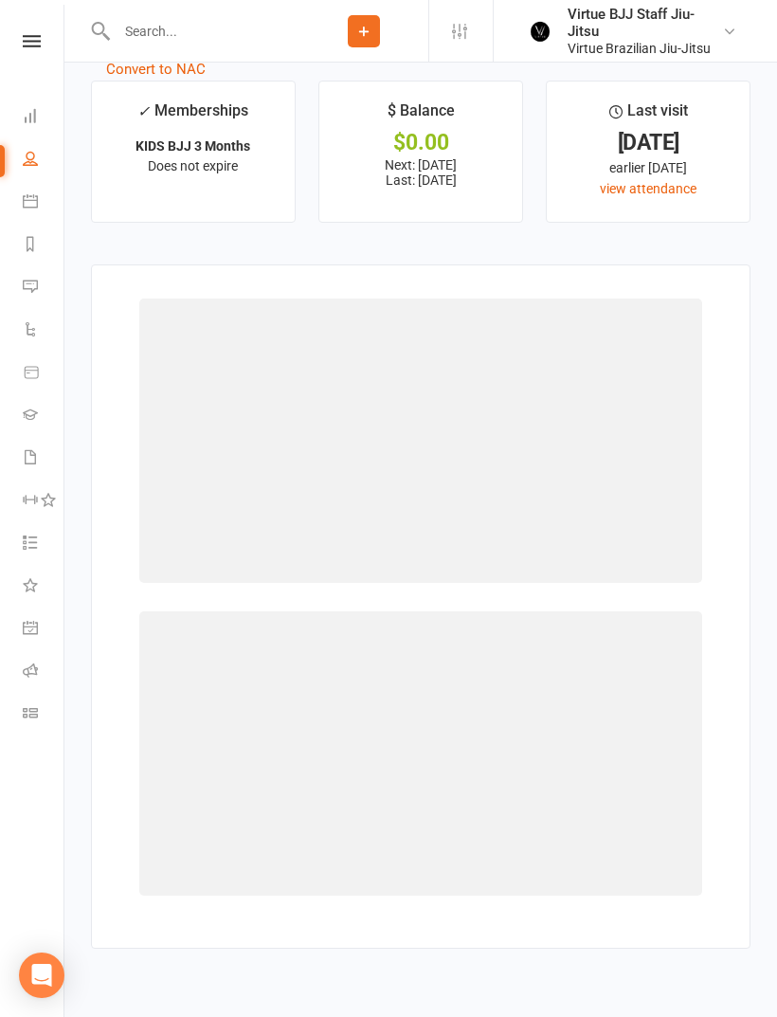
scroll to position [1861, 0]
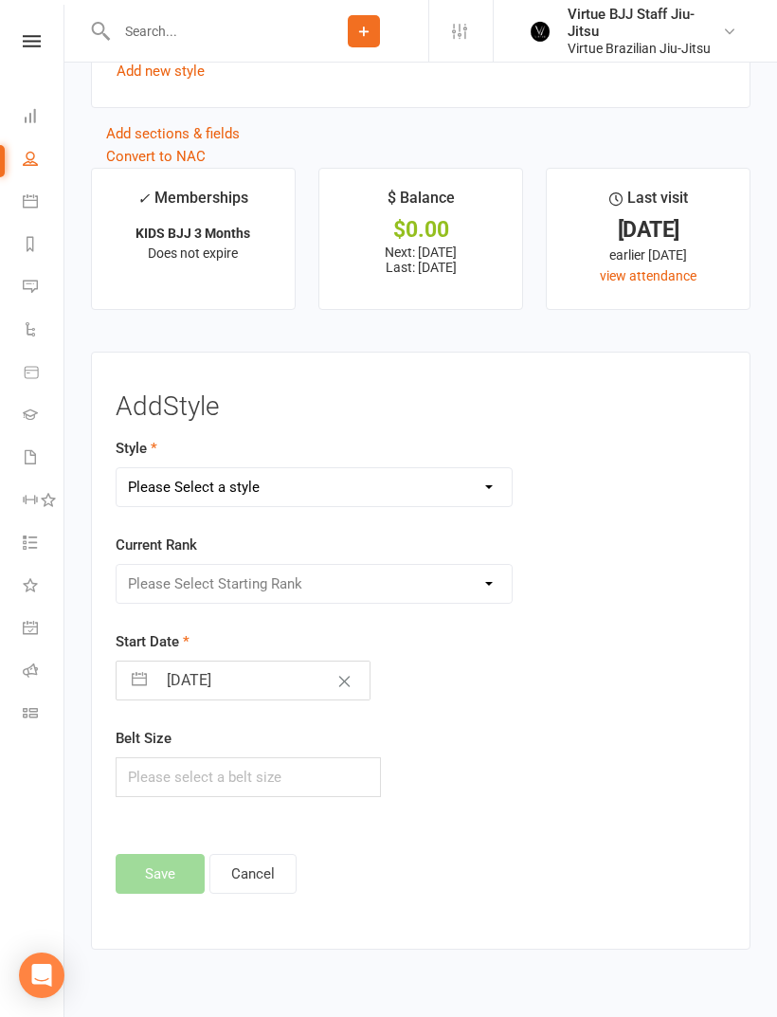
click at [445, 503] on select "Please Select a style Brazilian Jiu-Jitsu Adults Brazilian Jiu-jitsu Kids" at bounding box center [314, 487] width 395 height 38
select select "2646"
click at [421, 590] on select "Please Select Starting Rank White belt White belt 1 stripe White belt 2 stripes…" at bounding box center [314, 584] width 395 height 38
select select "27381"
click at [149, 888] on button "Save" at bounding box center [160, 874] width 89 height 40
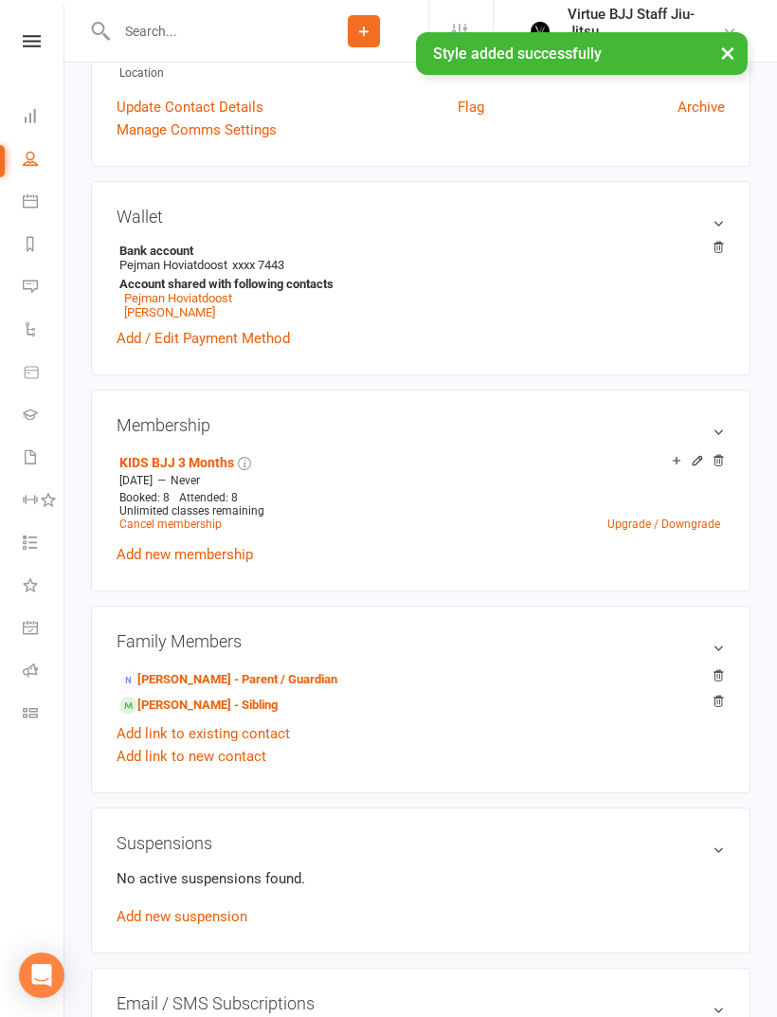
scroll to position [436, 0]
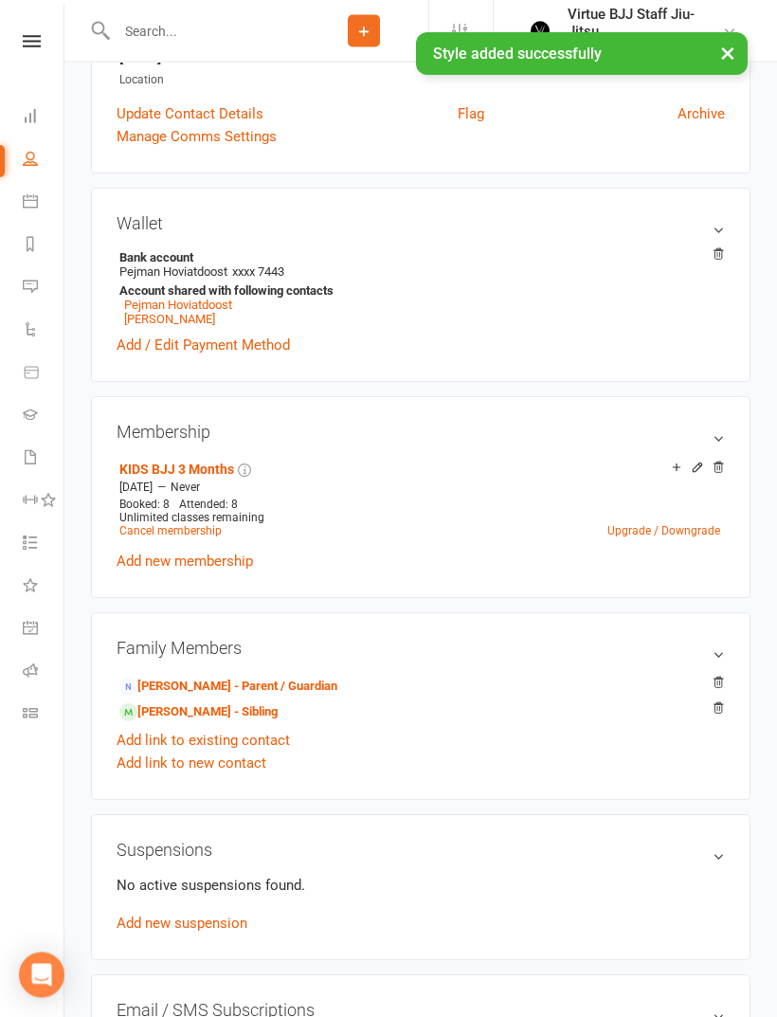
click at [267, 28] on input "text" at bounding box center [205, 31] width 189 height 27
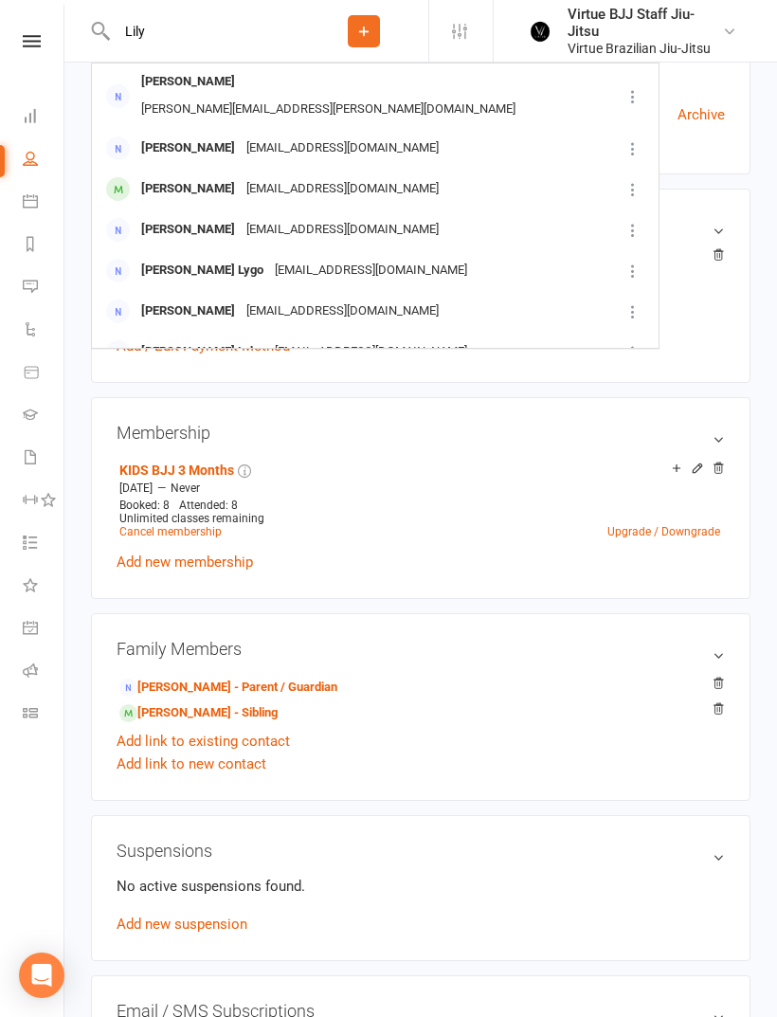
type input "Lily"
click at [179, 175] on div "[PERSON_NAME]" at bounding box center [188, 188] width 105 height 27
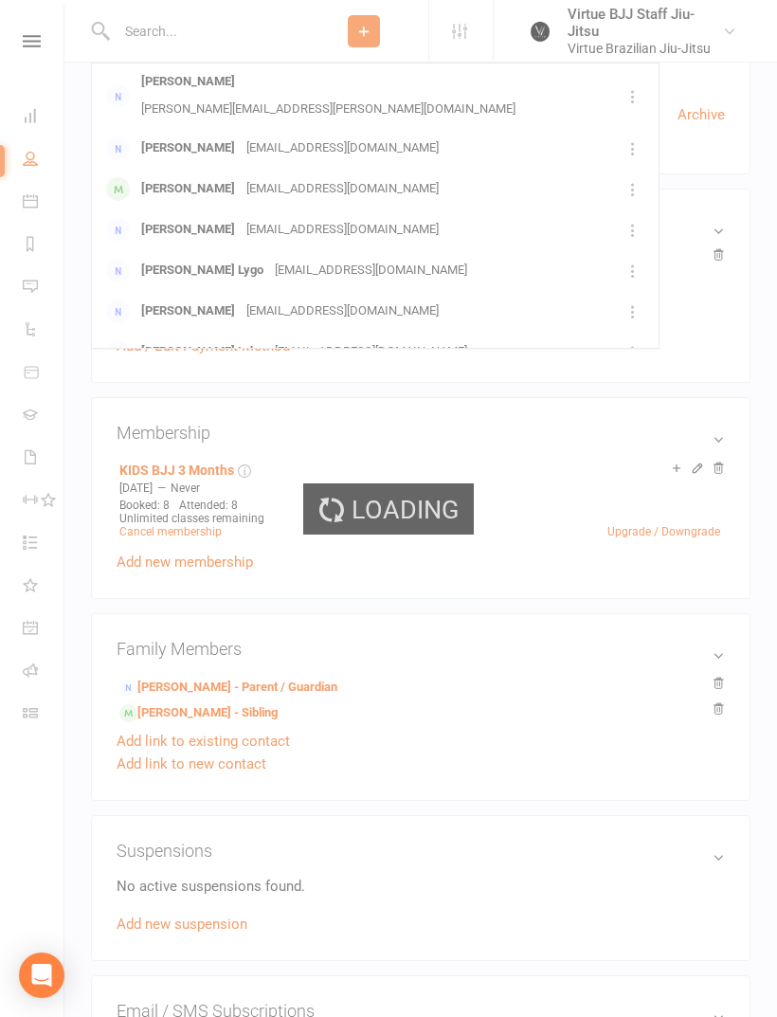
scroll to position [437, 0]
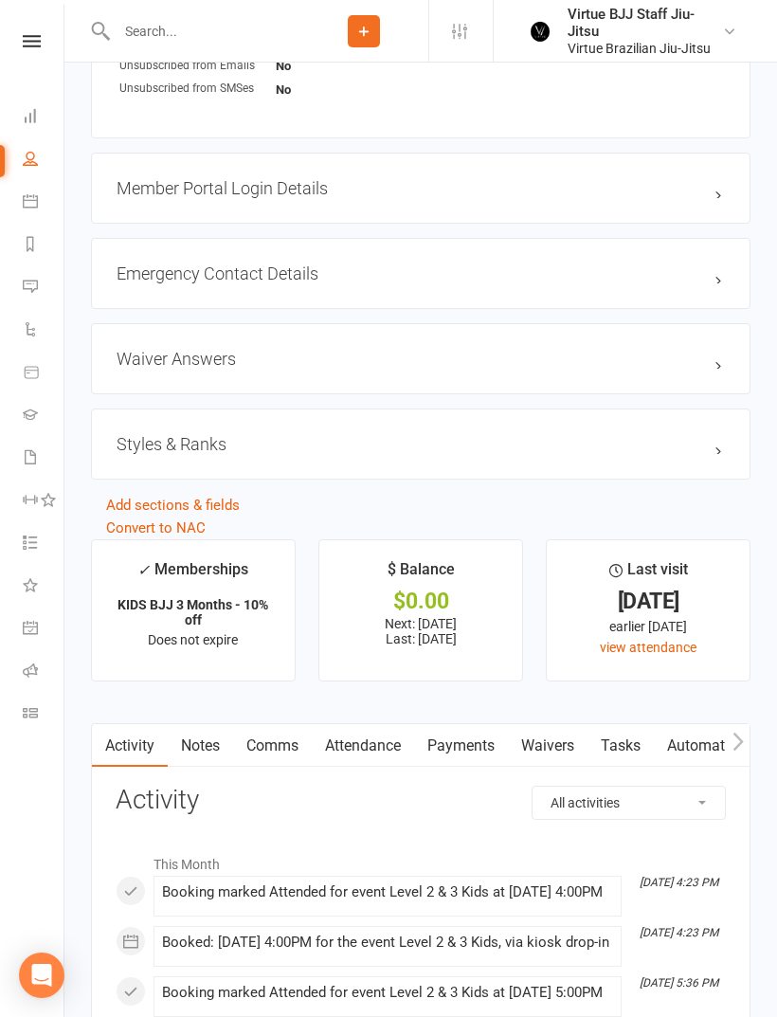
scroll to position [1417, 0]
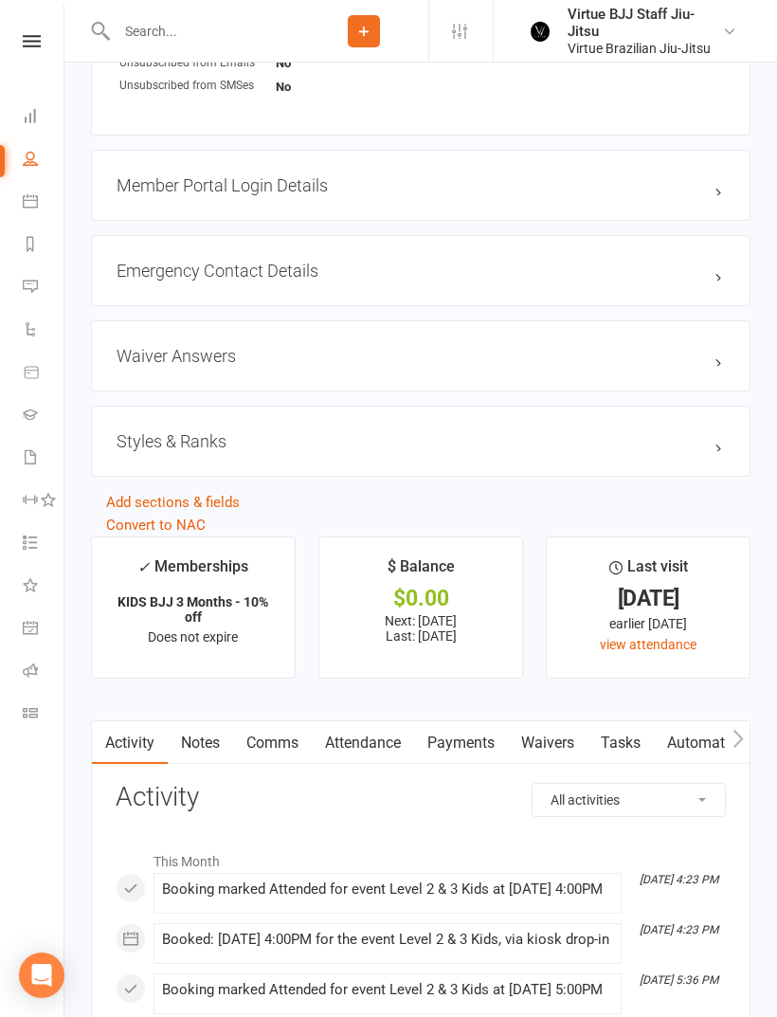
click at [701, 475] on div "Styles & Ranks" at bounding box center [421, 441] width 660 height 71
click at [708, 451] on h3 "Styles & Ranks" at bounding box center [421, 441] width 608 height 20
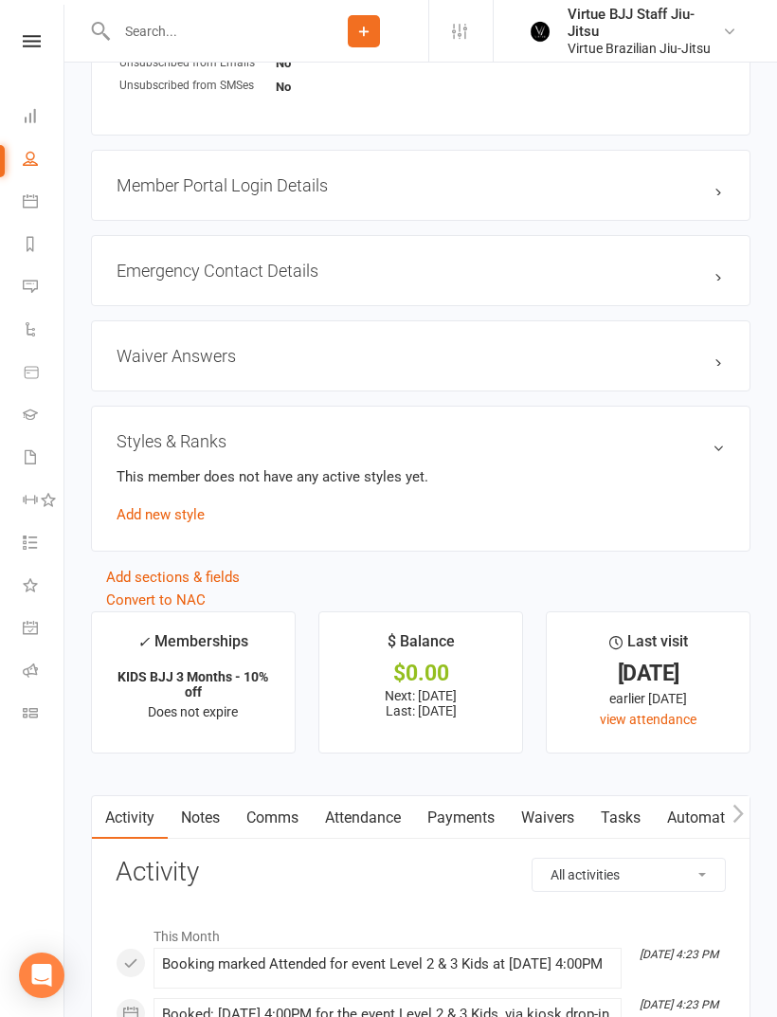
click at [156, 518] on link "Add new style" at bounding box center [161, 514] width 88 height 17
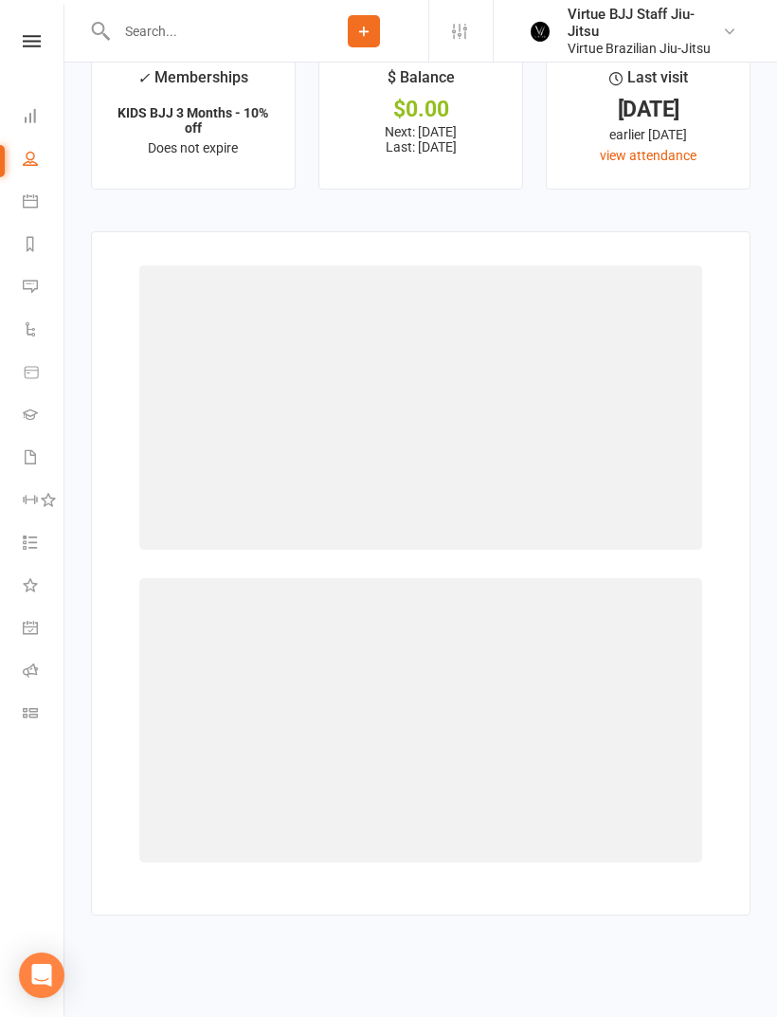
scroll to position [1921, 0]
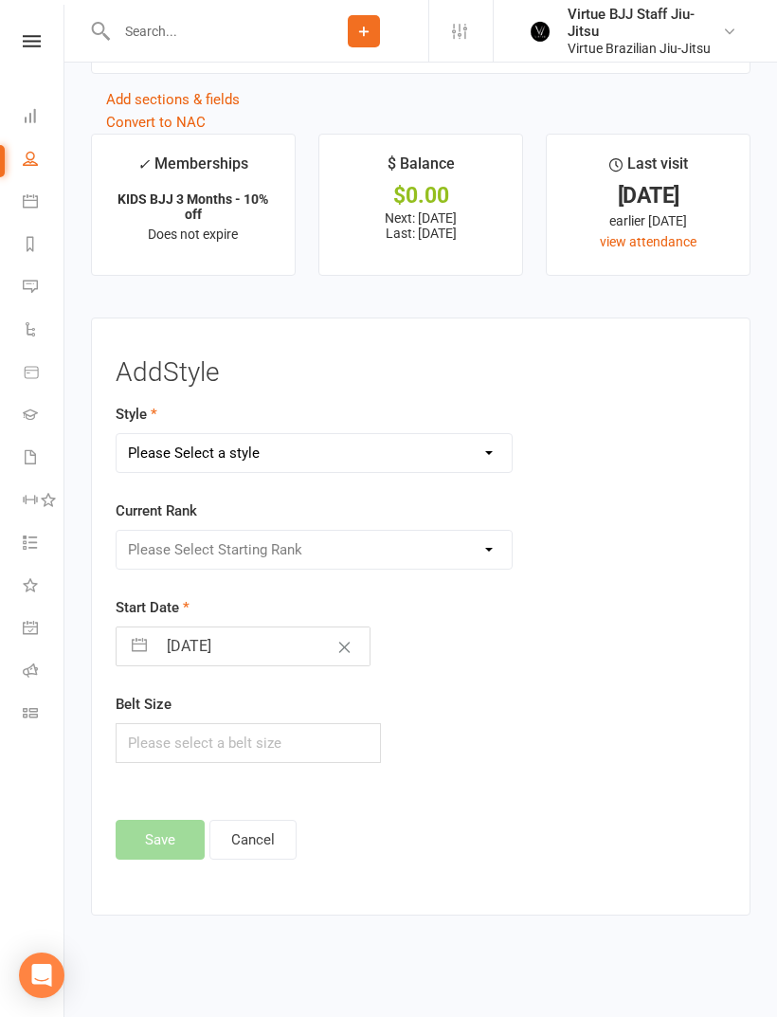
click at [174, 445] on select "Please Select a style Brazilian Jiu-Jitsu Adults Brazilian Jiu-jitsu Kids" at bounding box center [314, 453] width 395 height 38
select select "2646"
click at [158, 536] on select "Please Select Starting Rank White belt White belt 1 stripe White belt 2 stripes…" at bounding box center [314, 550] width 395 height 38
select select "27381"
click at [143, 841] on button "Save" at bounding box center [160, 840] width 89 height 40
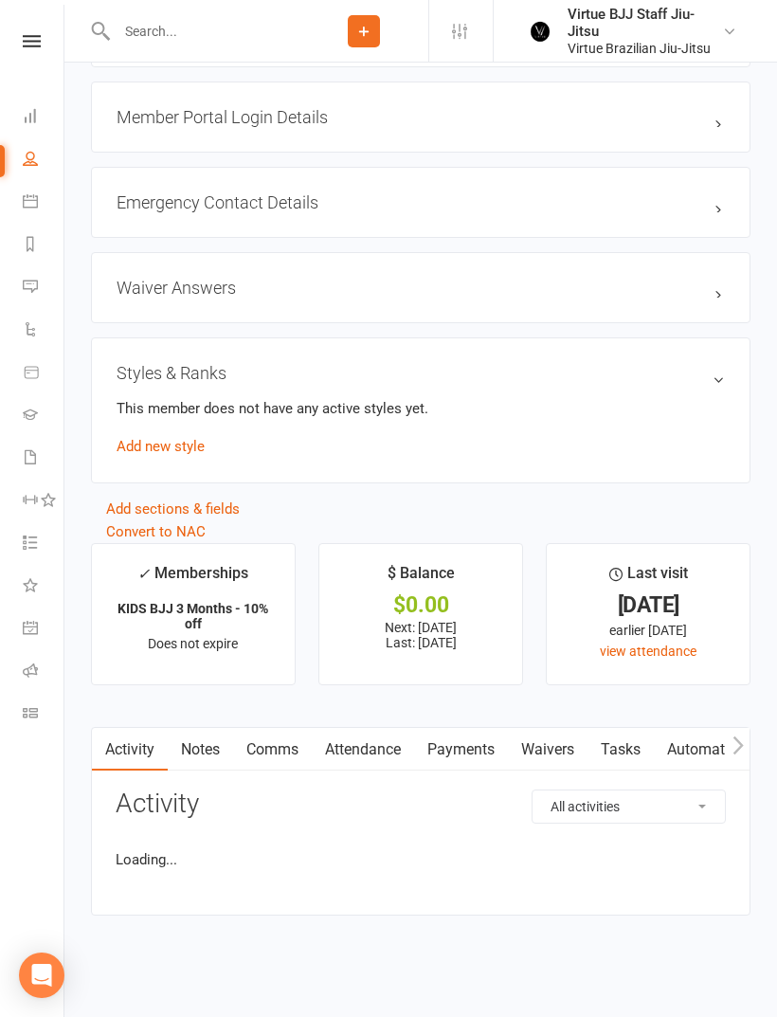
scroll to position [1512, 0]
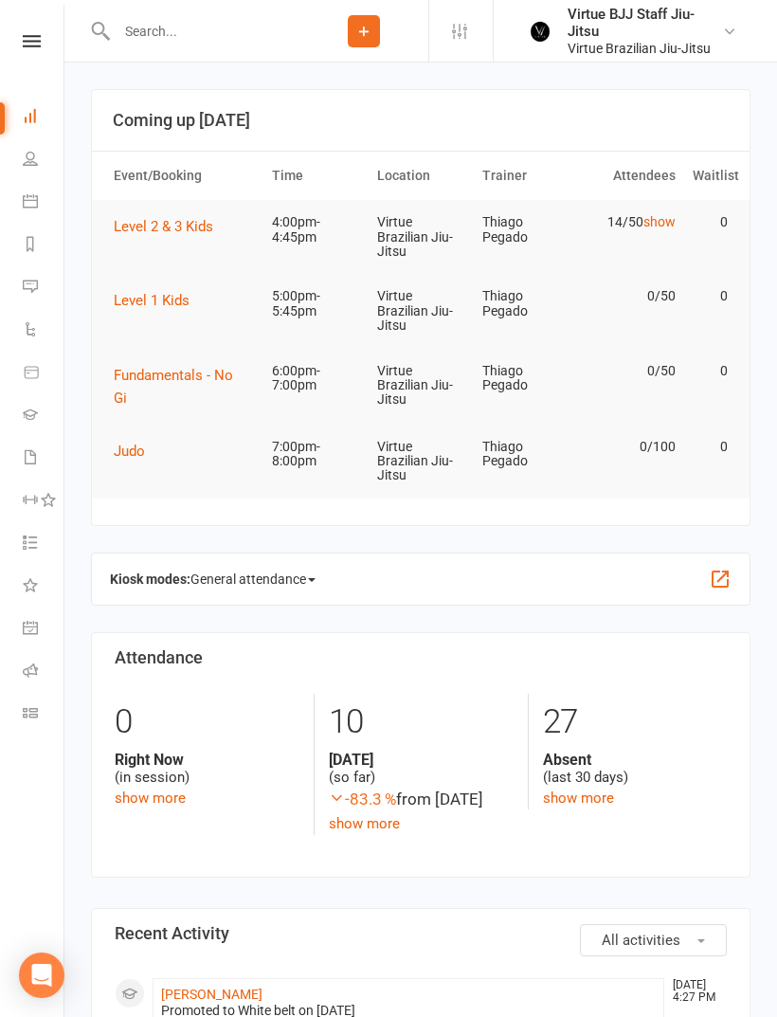
click at [42, 36] on link at bounding box center [31, 41] width 67 height 12
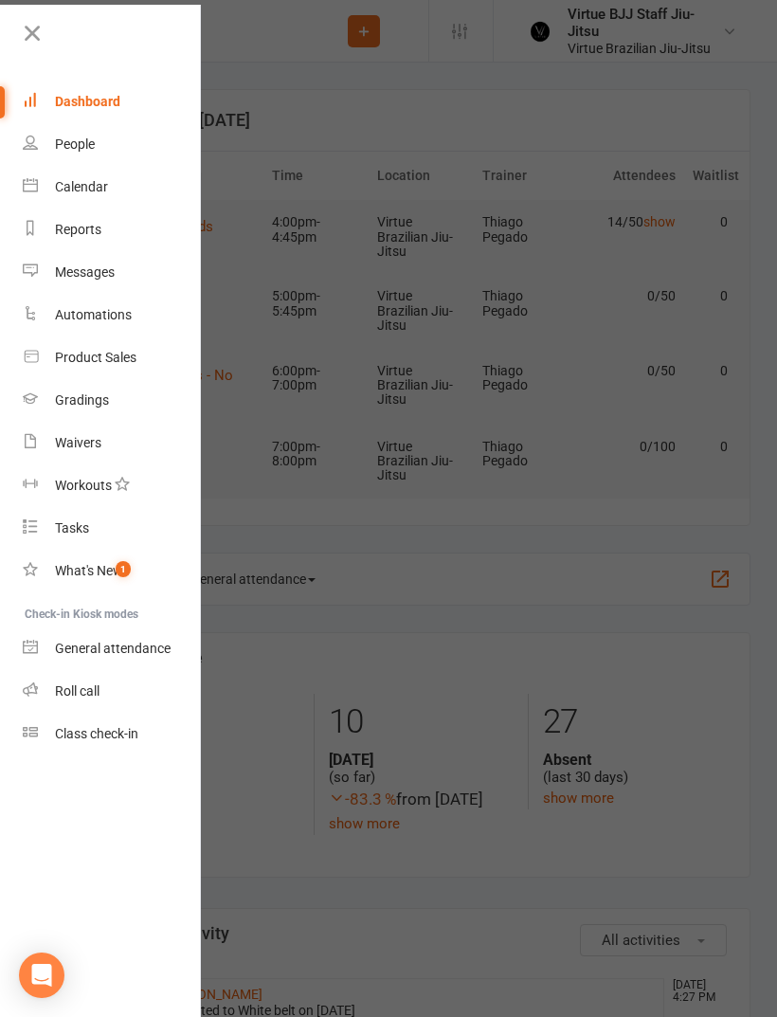
click at [47, 735] on link "Class check-in" at bounding box center [112, 734] width 179 height 43
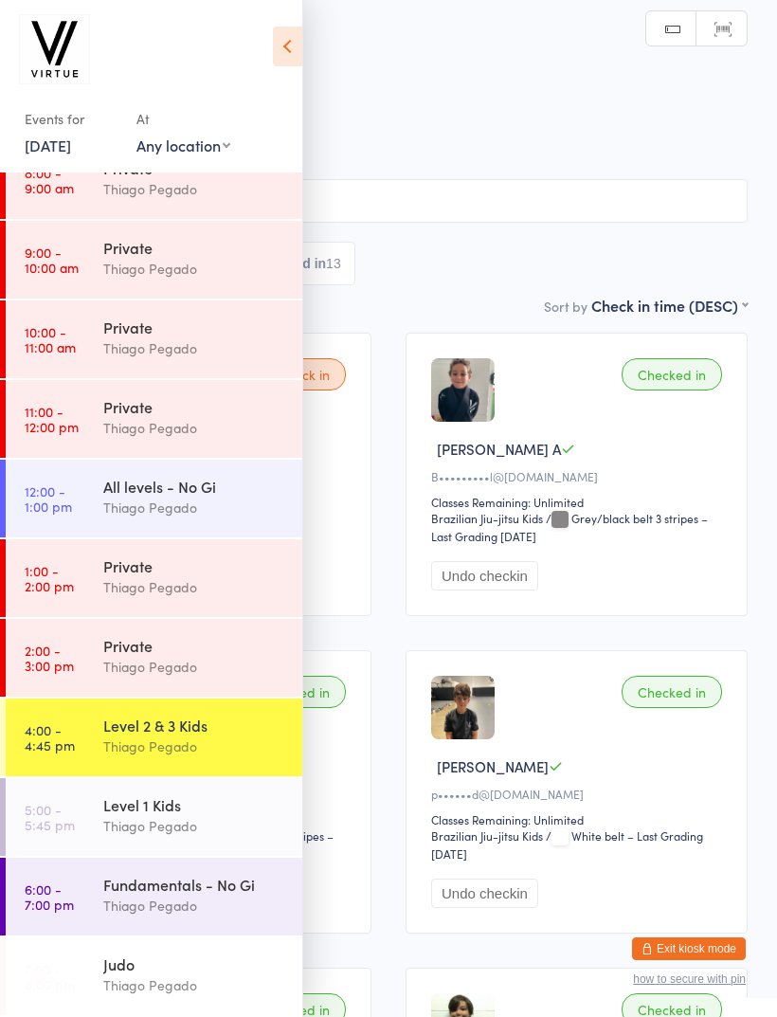
scroll to position [270, 0]
click at [232, 751] on div "Thiago Pegado" at bounding box center [194, 746] width 183 height 22
click at [284, 52] on icon at bounding box center [287, 47] width 29 height 40
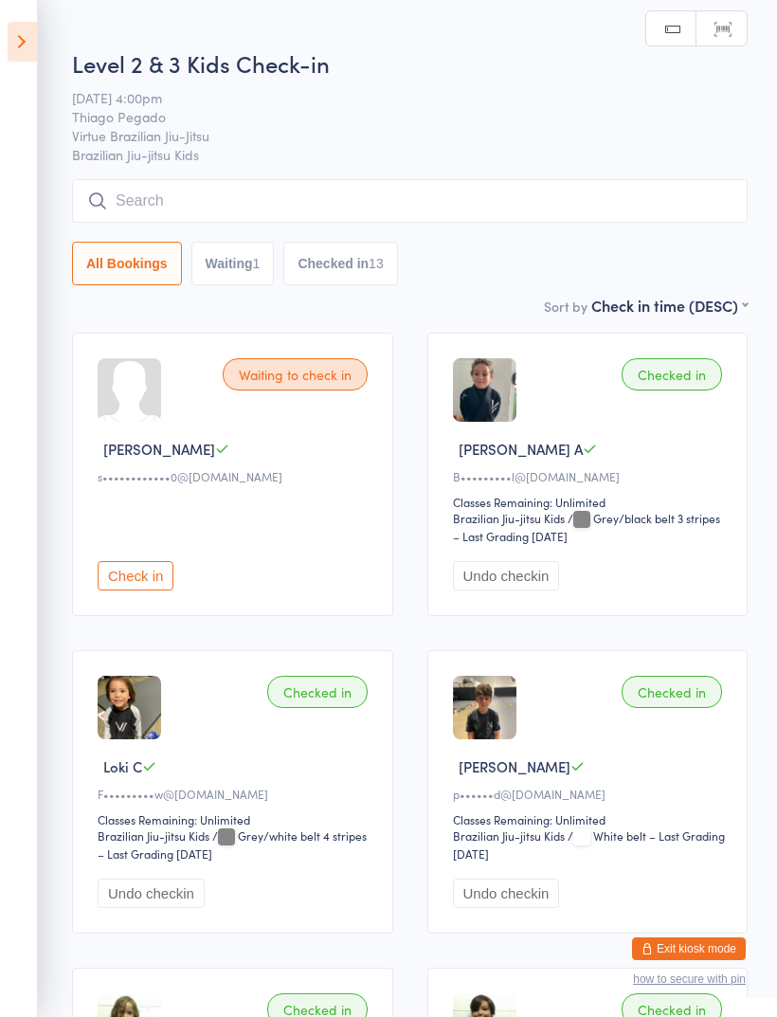
click at [363, 185] on input "search" at bounding box center [410, 201] width 676 height 44
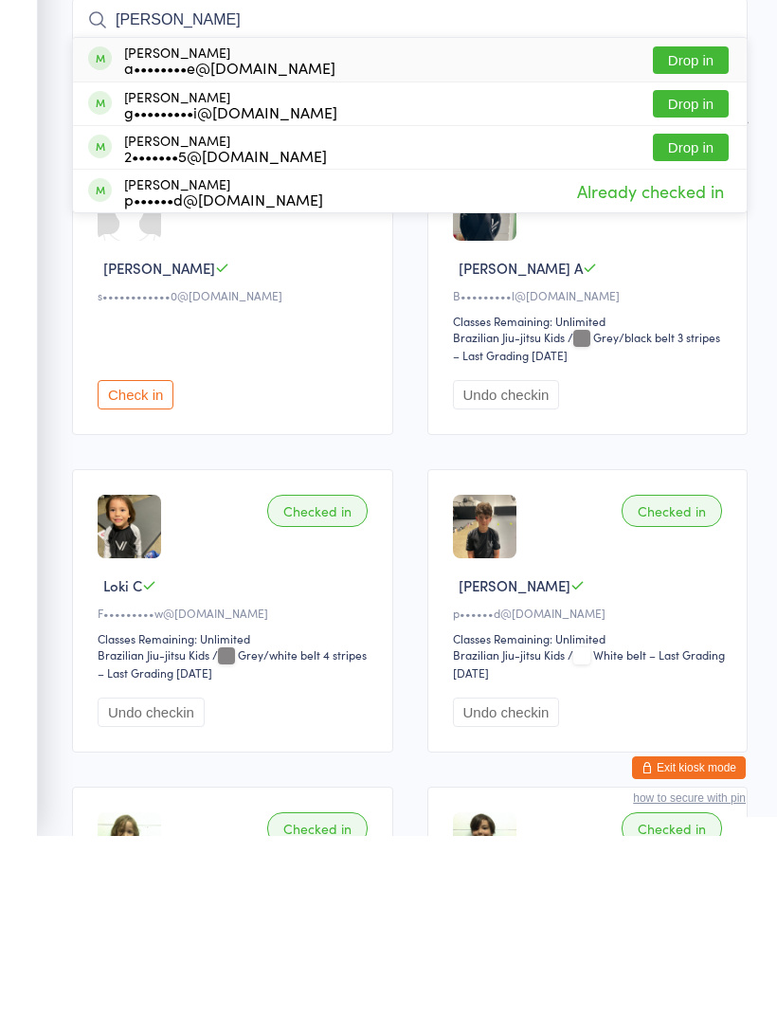
type input "[PERSON_NAME]"
click at [292, 219] on div "[PERSON_NAME] a••••••••e@[DOMAIN_NAME] Drop in" at bounding box center [410, 241] width 674 height 44
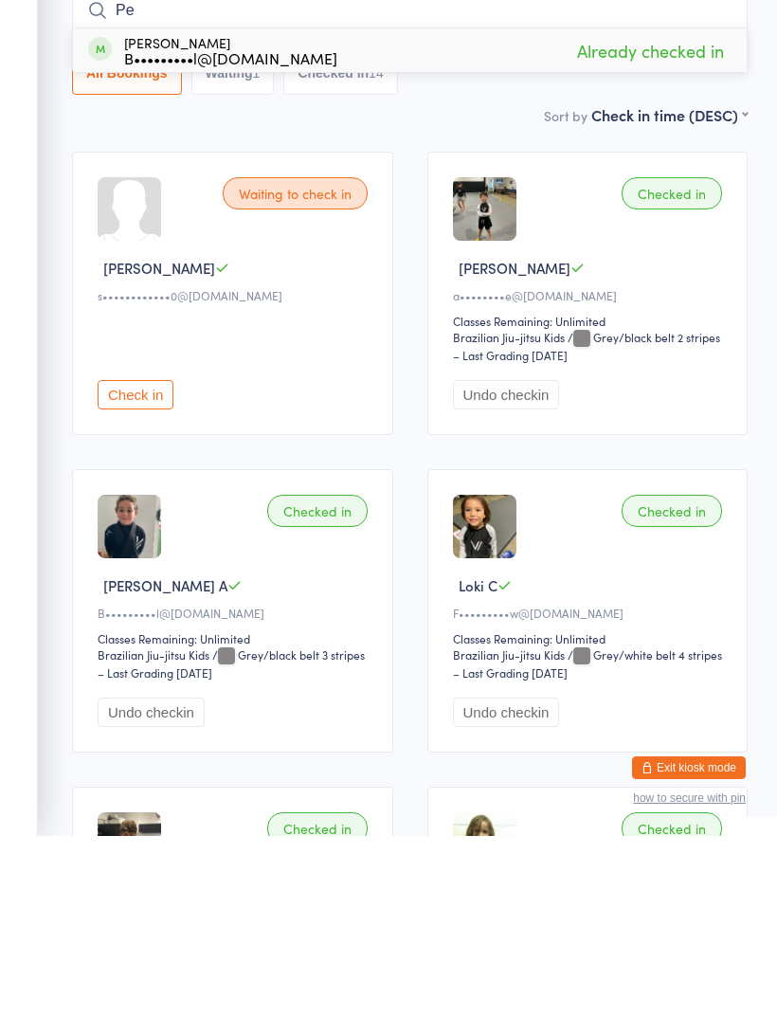
type input "P"
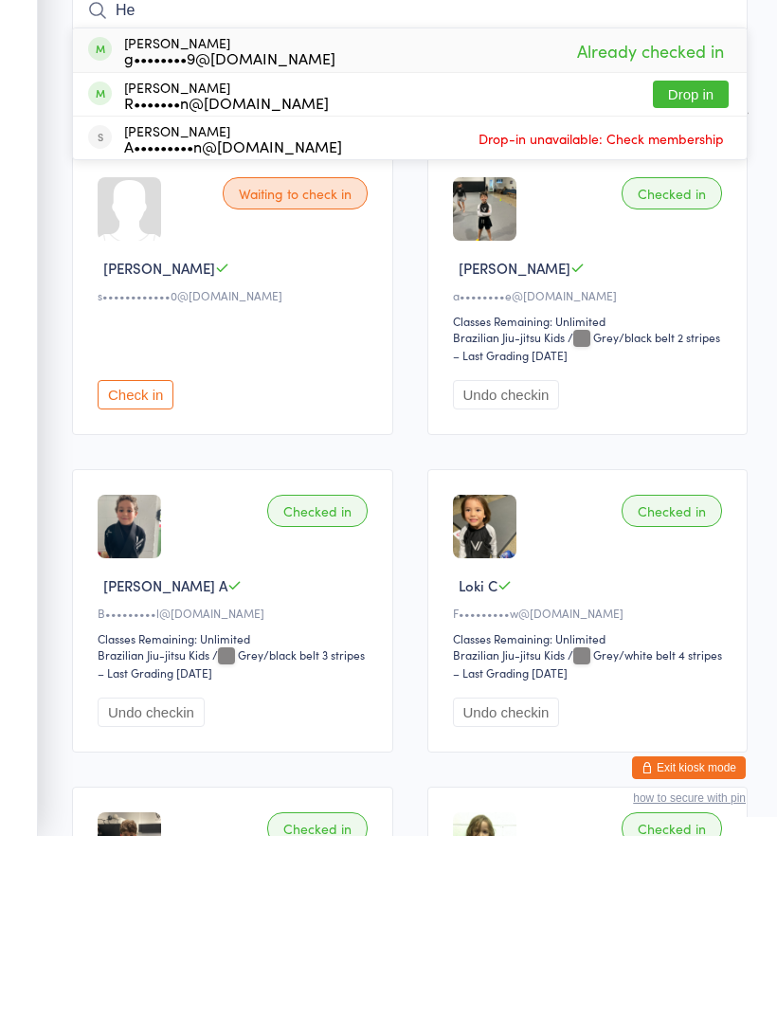
type input "H"
